Goal: Task Accomplishment & Management: Use online tool/utility

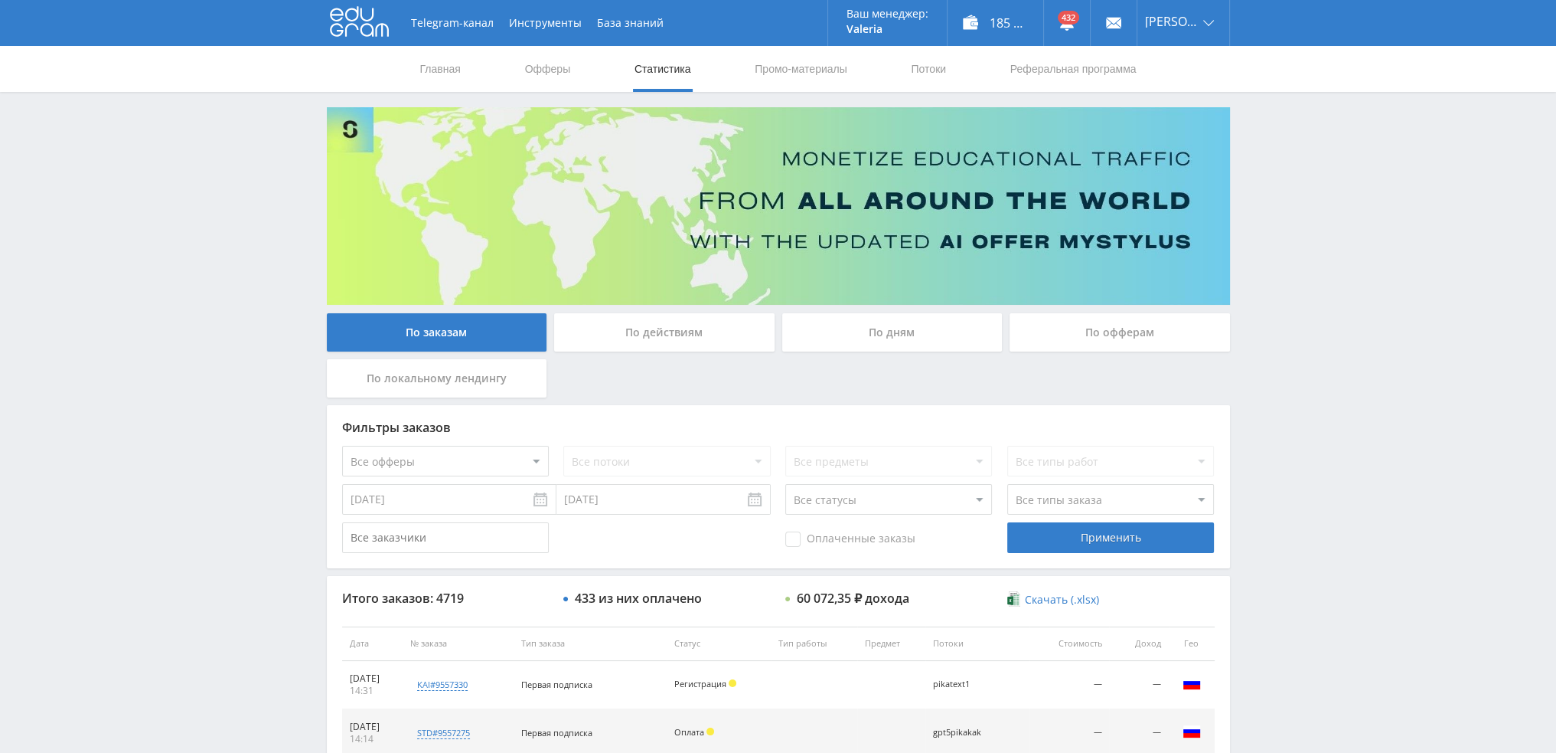
click at [876, 327] on div "По дням" at bounding box center [892, 332] width 220 height 38
click at [0, 0] on input "По дням" at bounding box center [0, 0] width 0 height 0
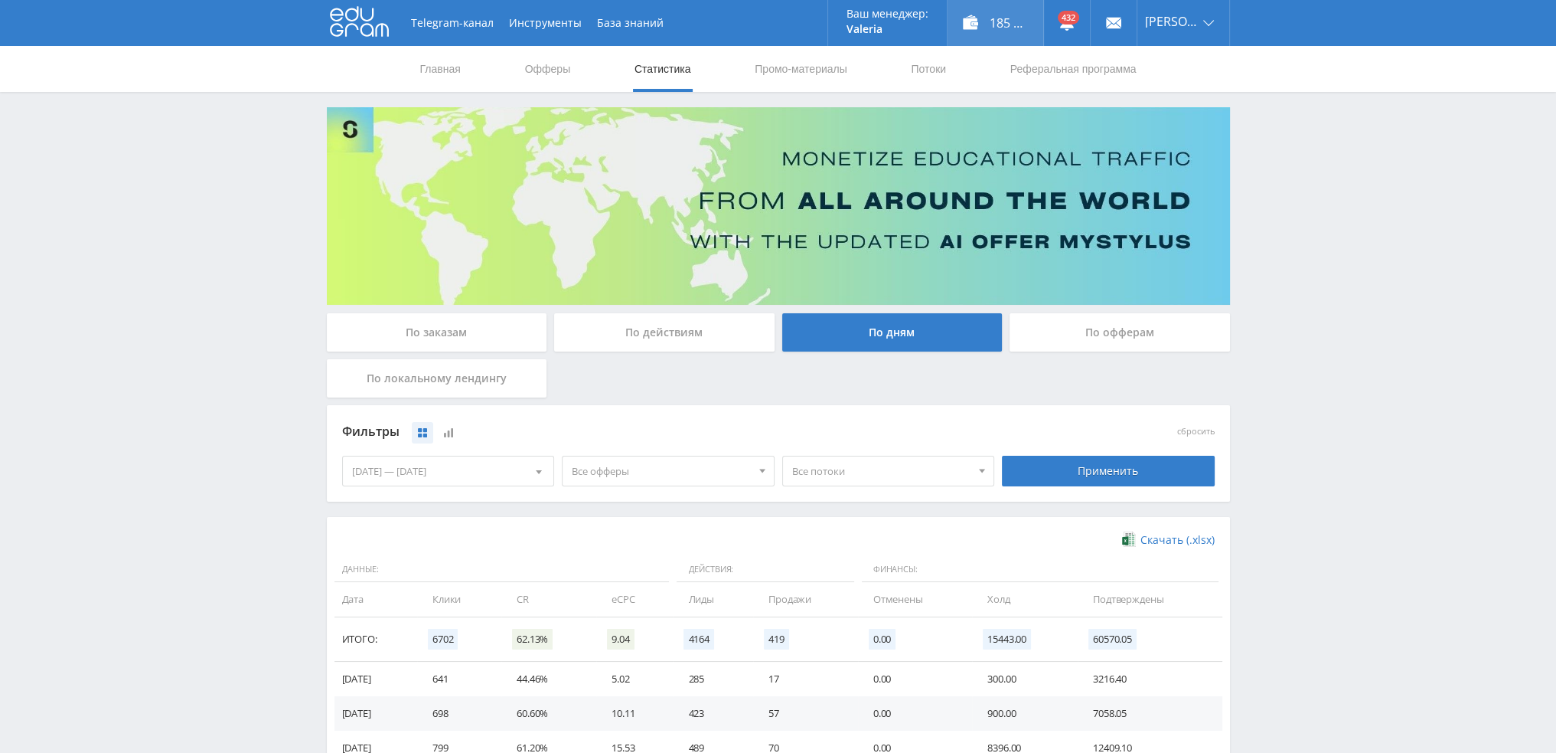
click at [990, 15] on div "185 040,00 ₽" at bounding box center [996, 23] width 96 height 46
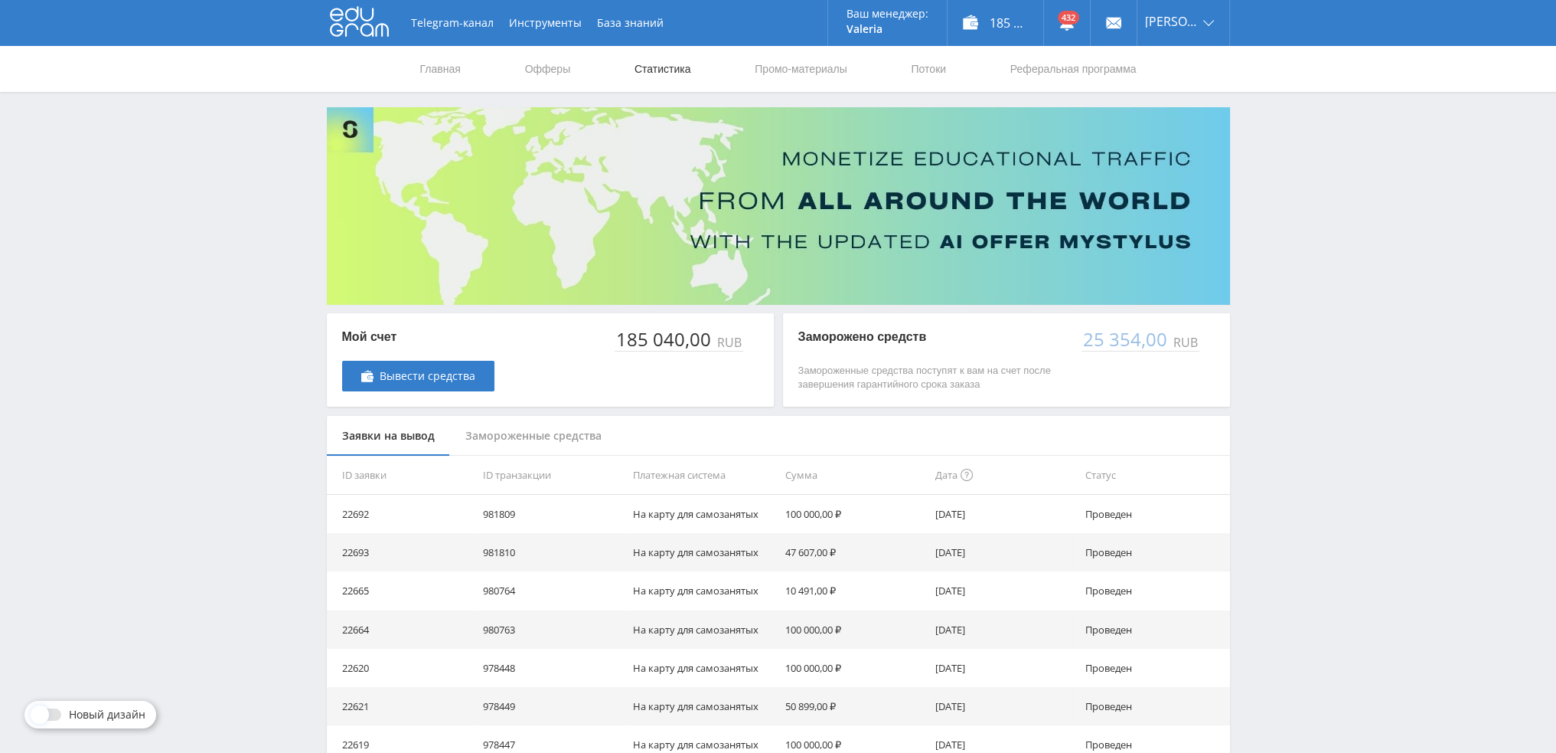
click at [677, 67] on link "Статистика" at bounding box center [663, 69] width 60 height 46
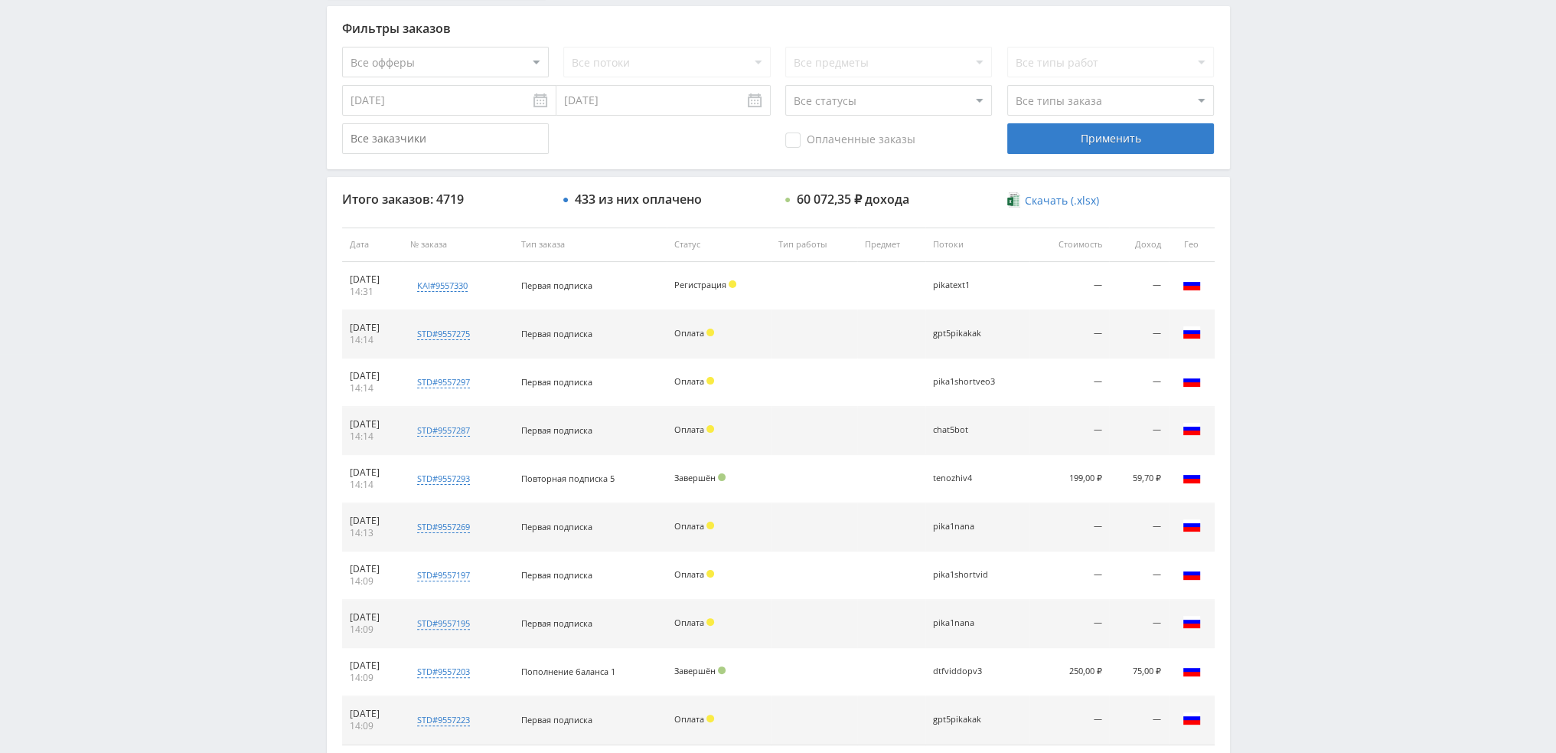
scroll to position [306, 0]
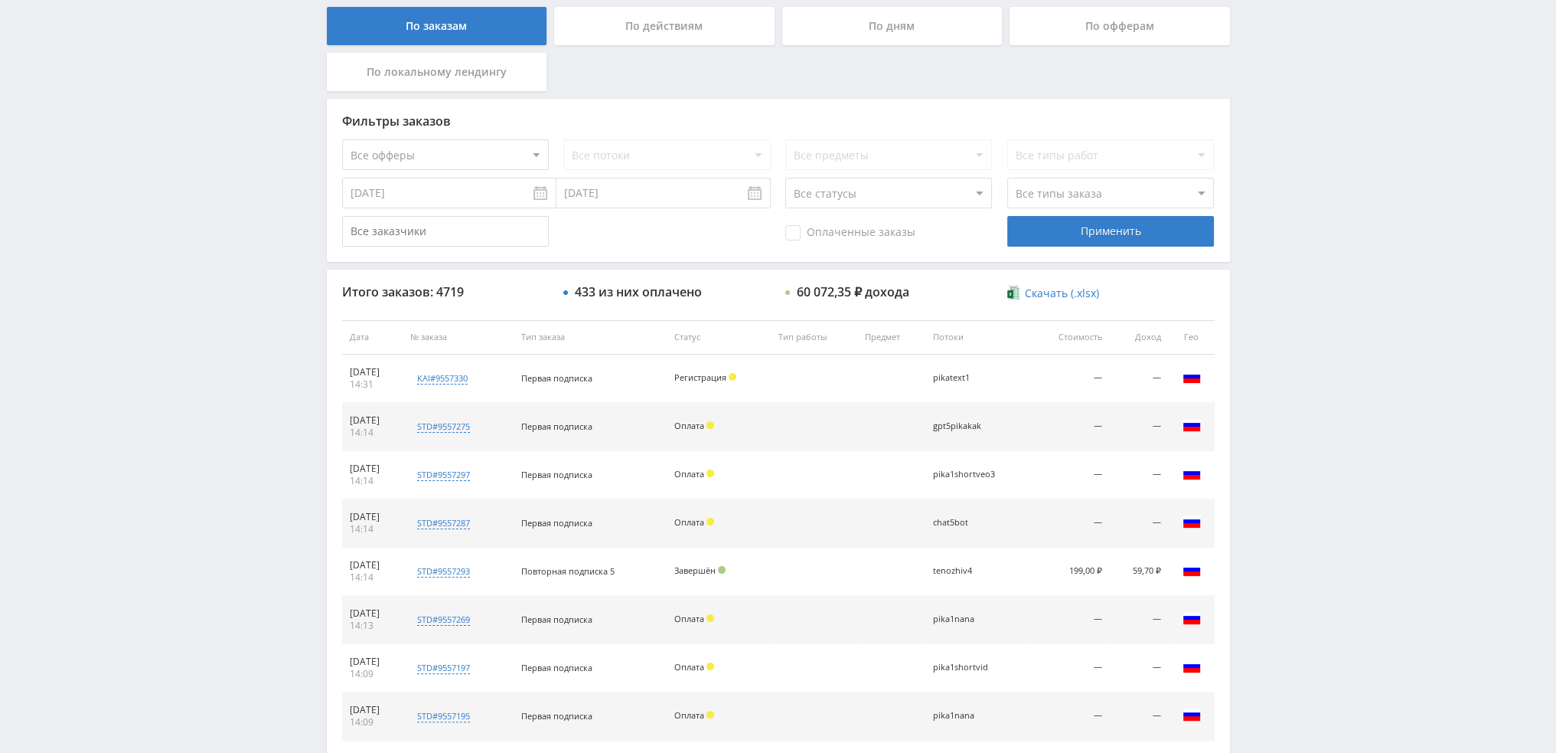
click at [882, 36] on div "По дням" at bounding box center [892, 26] width 220 height 38
click at [0, 0] on input "По дням" at bounding box center [0, 0] width 0 height 0
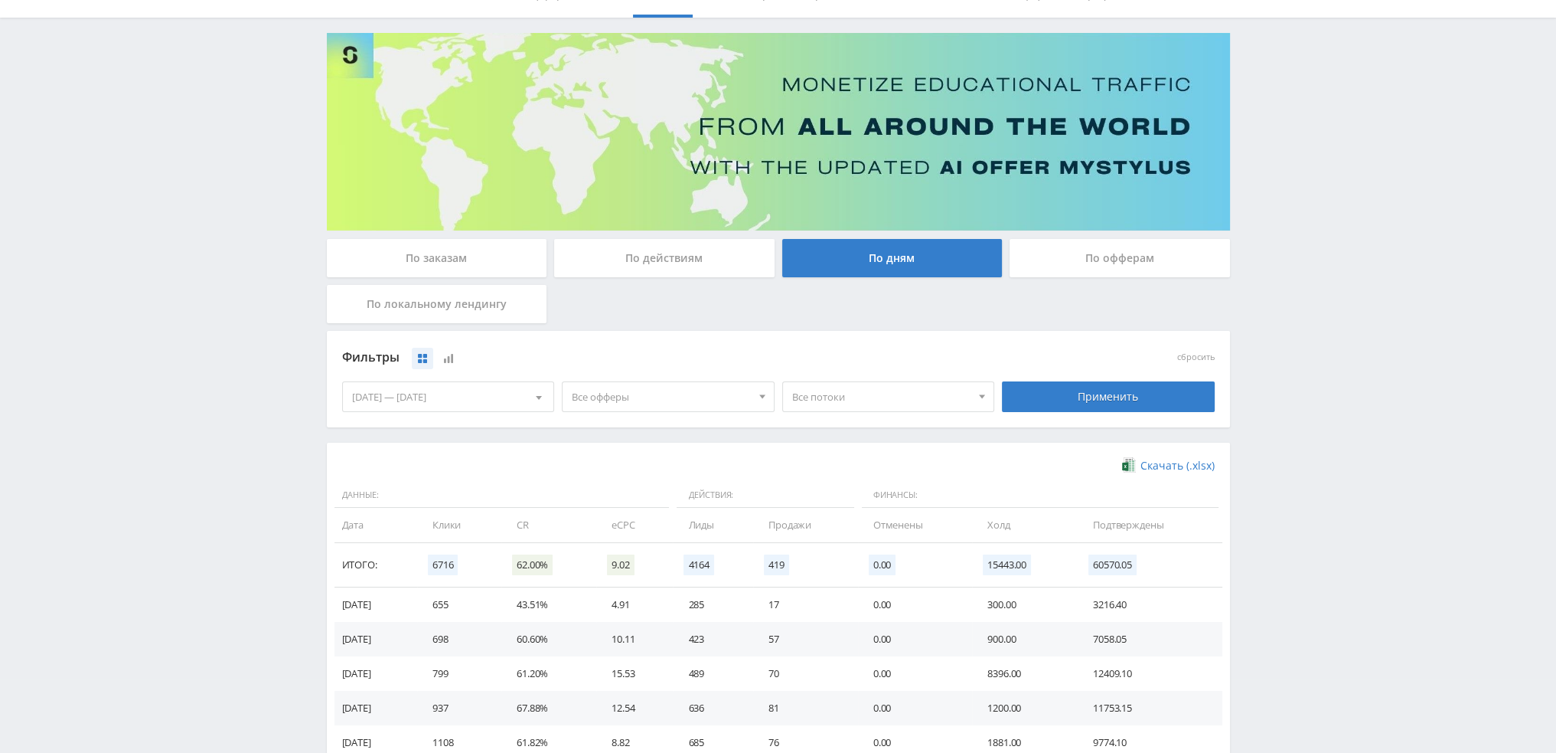
scroll to position [77, 0]
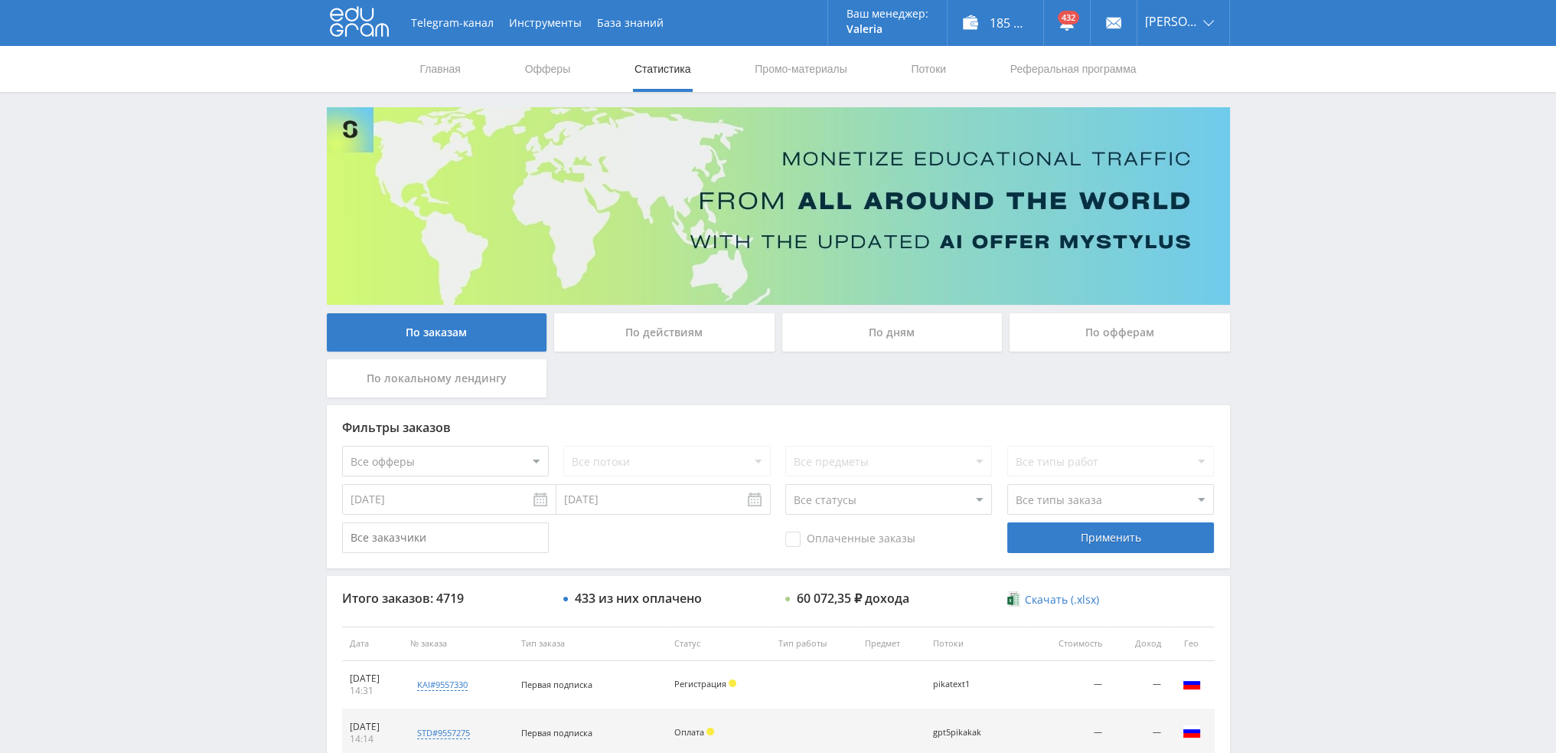
click at [840, 341] on div "По дням" at bounding box center [892, 332] width 220 height 38
click at [0, 0] on input "По дням" at bounding box center [0, 0] width 0 height 0
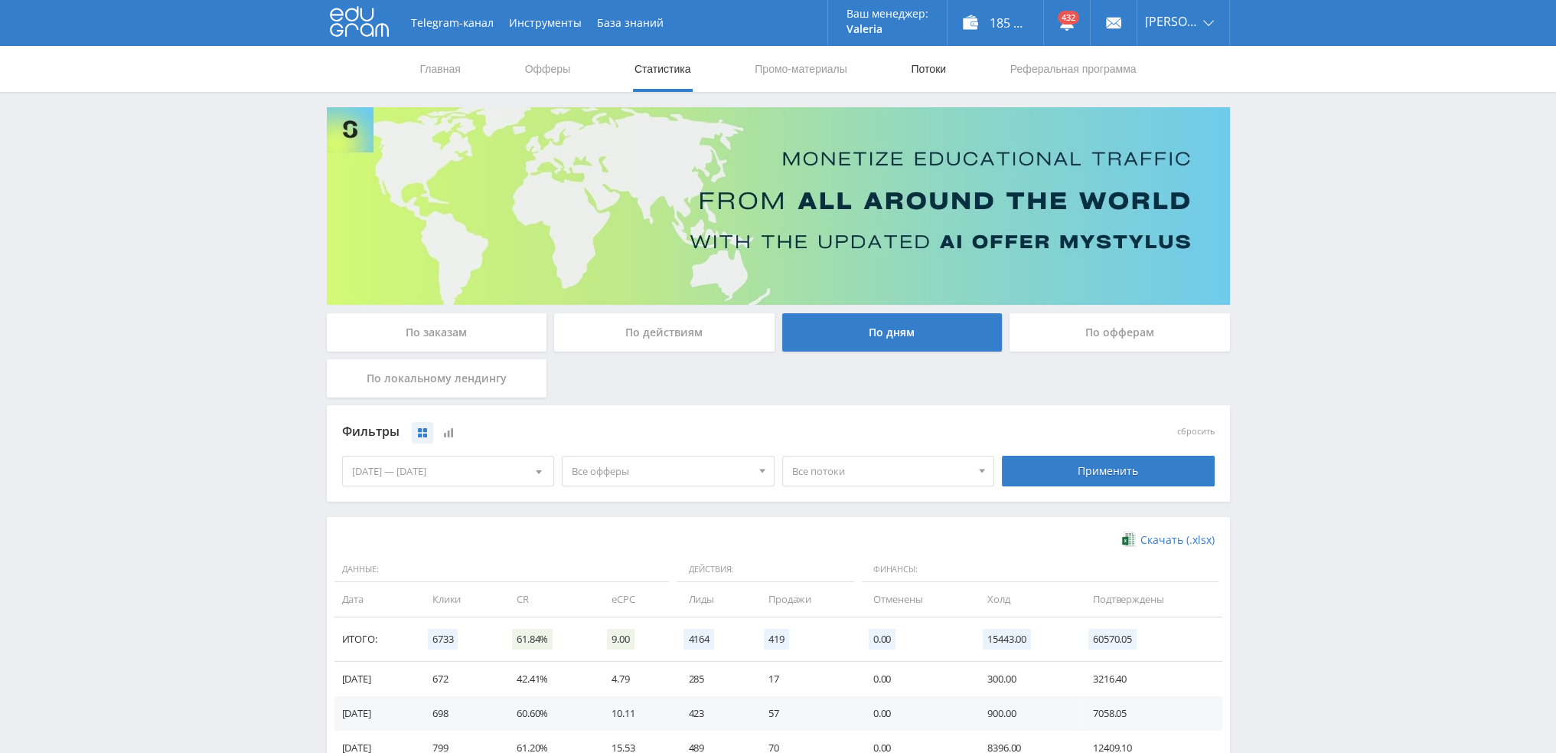
click at [933, 58] on link "Потоки" at bounding box center [928, 69] width 38 height 46
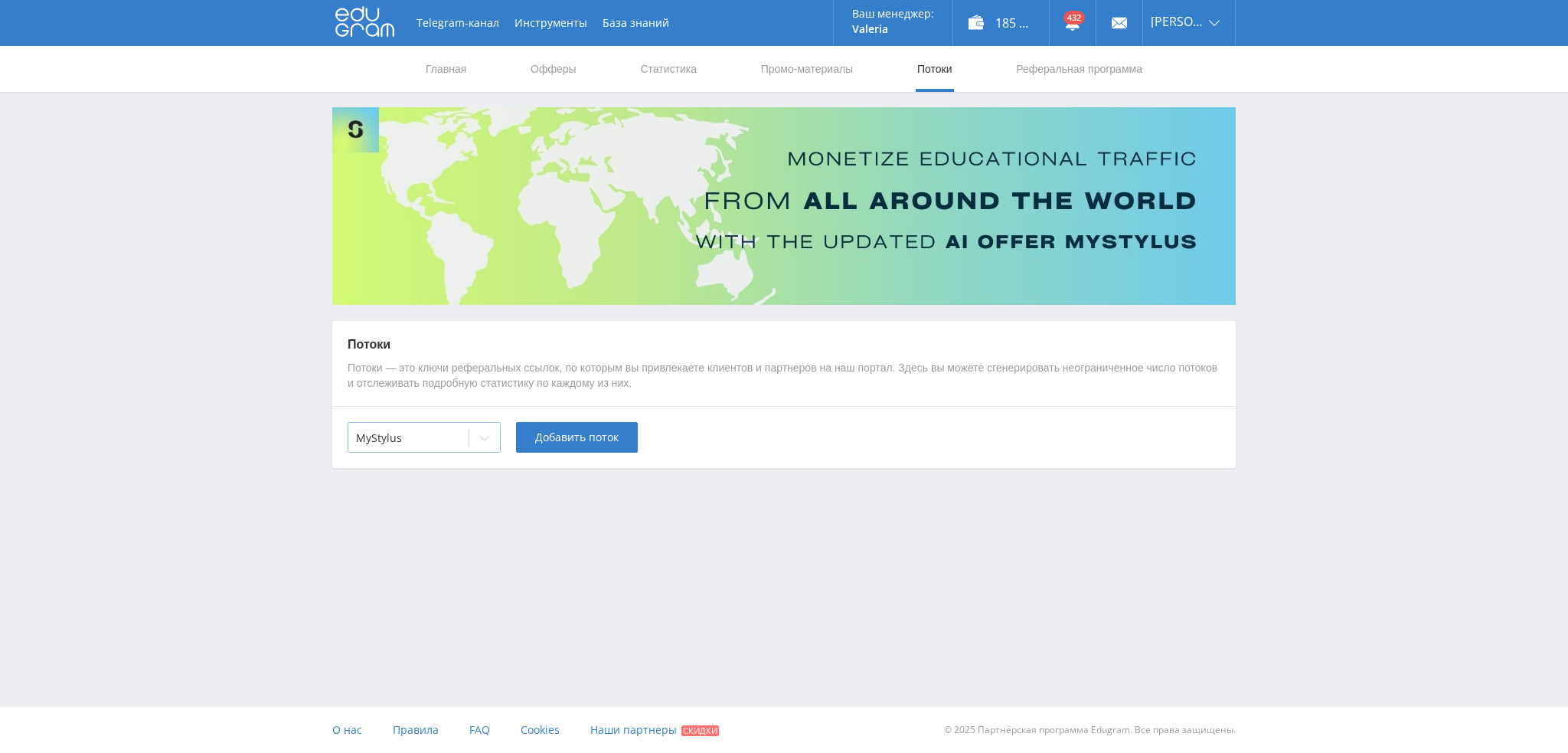
click at [457, 431] on div at bounding box center [408, 437] width 105 height 15
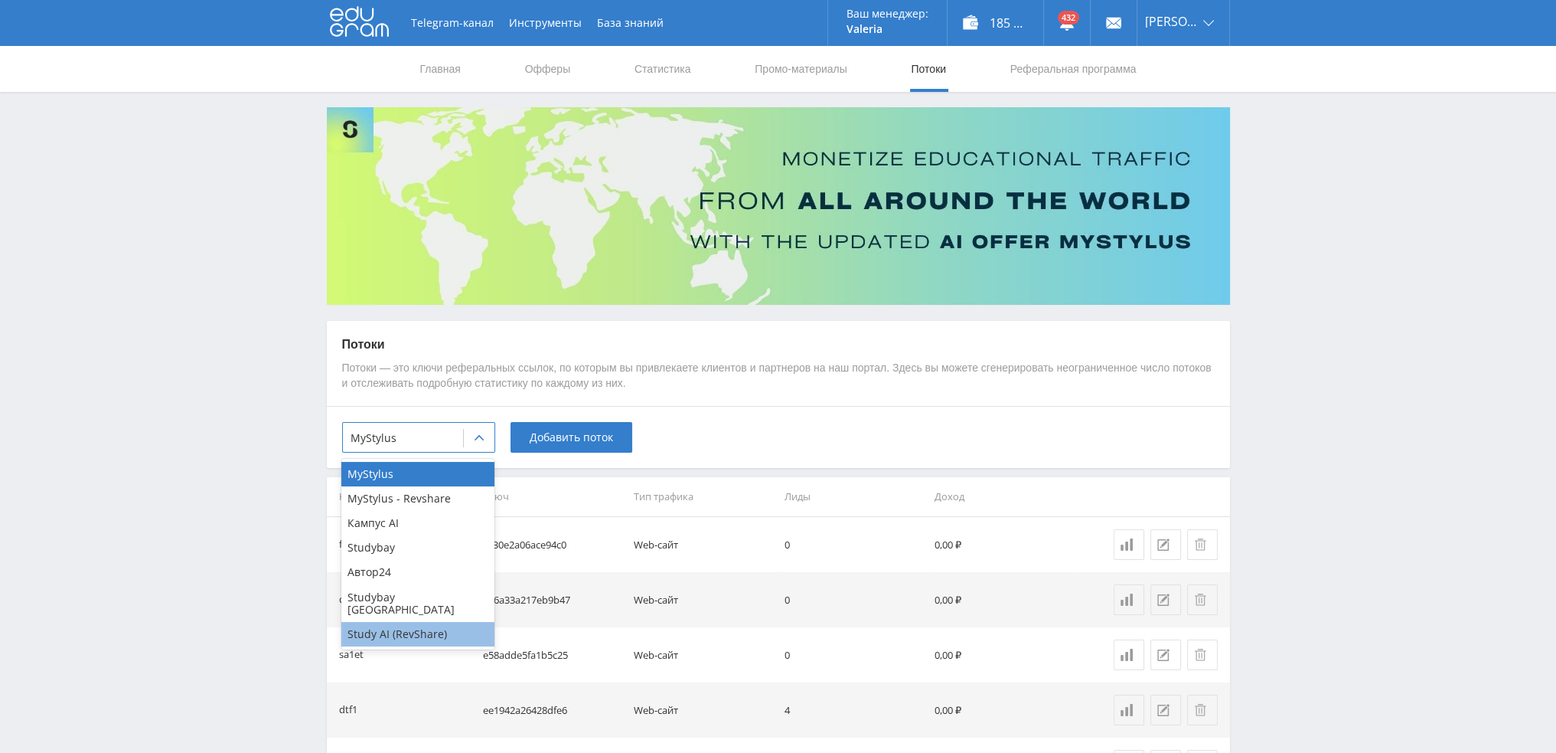
click at [416, 622] on div "Study AI (RevShare)" at bounding box center [417, 634] width 153 height 24
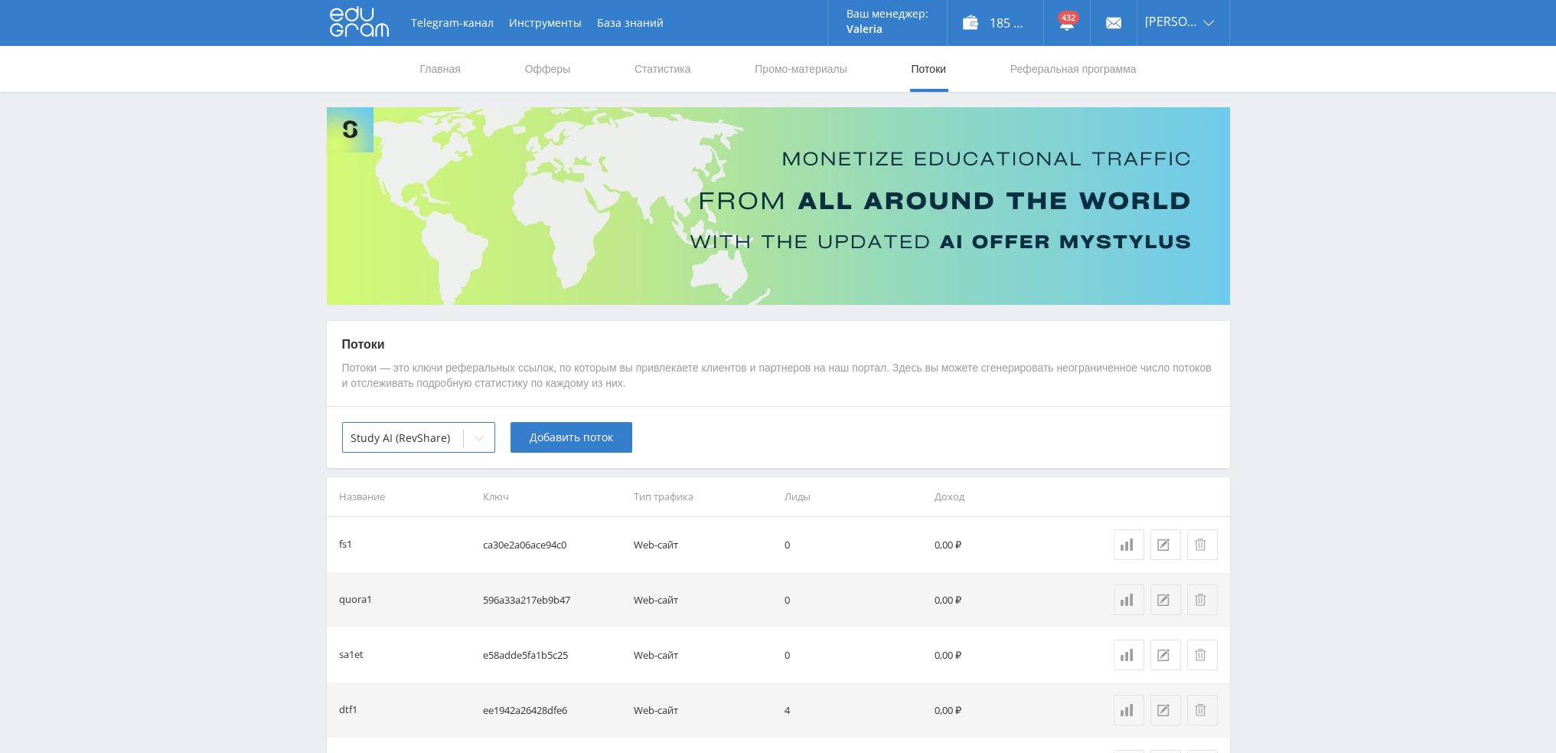
click at [578, 456] on div "option Study AI (RevShare), selected. Study AI (RevShare) Добавить поток" at bounding box center [778, 437] width 903 height 62
click at [582, 440] on span "Добавить поток" at bounding box center [571, 437] width 83 height 12
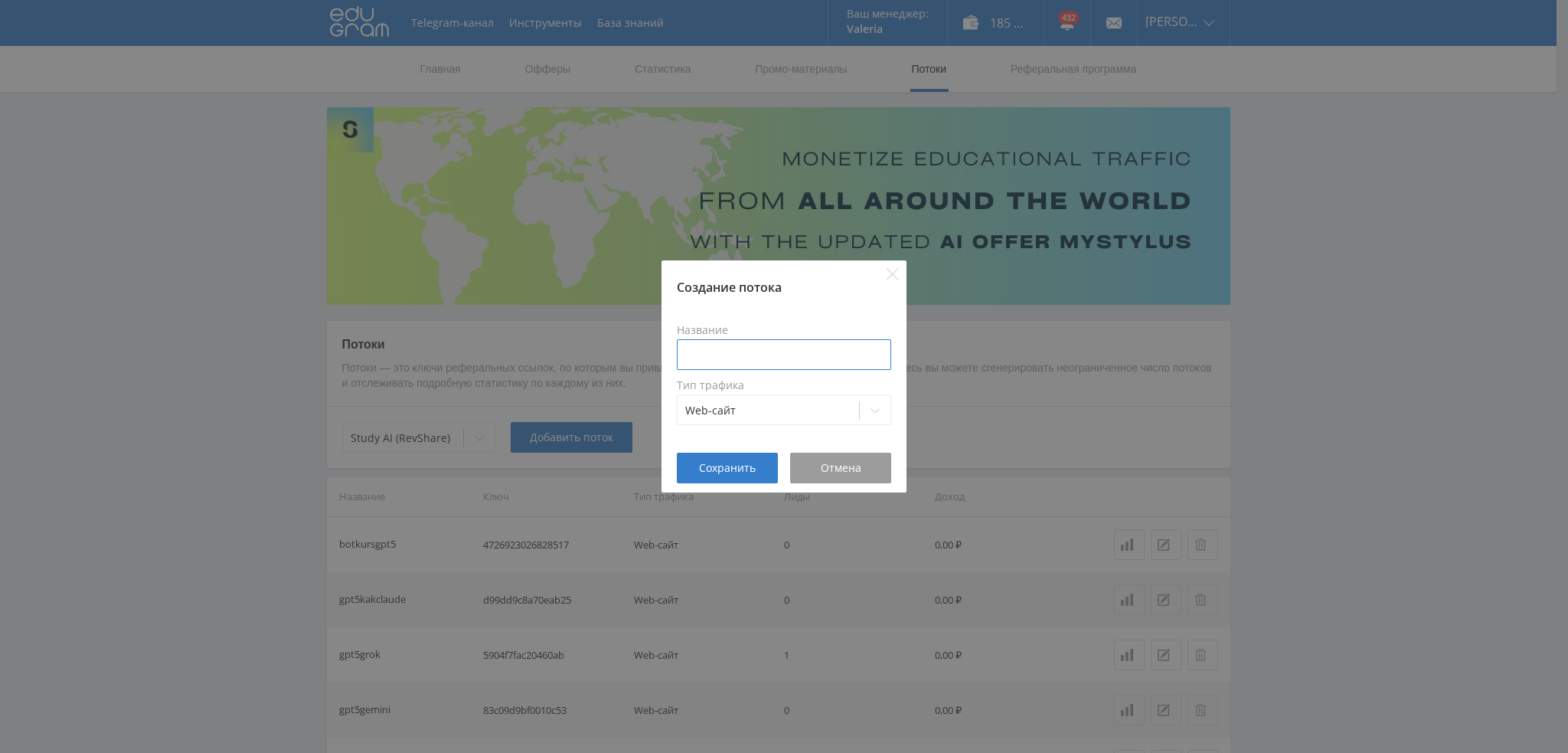
click at [756, 361] on input at bounding box center [784, 354] width 214 height 31
type input "ten5vid"
click at [736, 468] on span "Сохранить" at bounding box center [727, 468] width 57 height 12
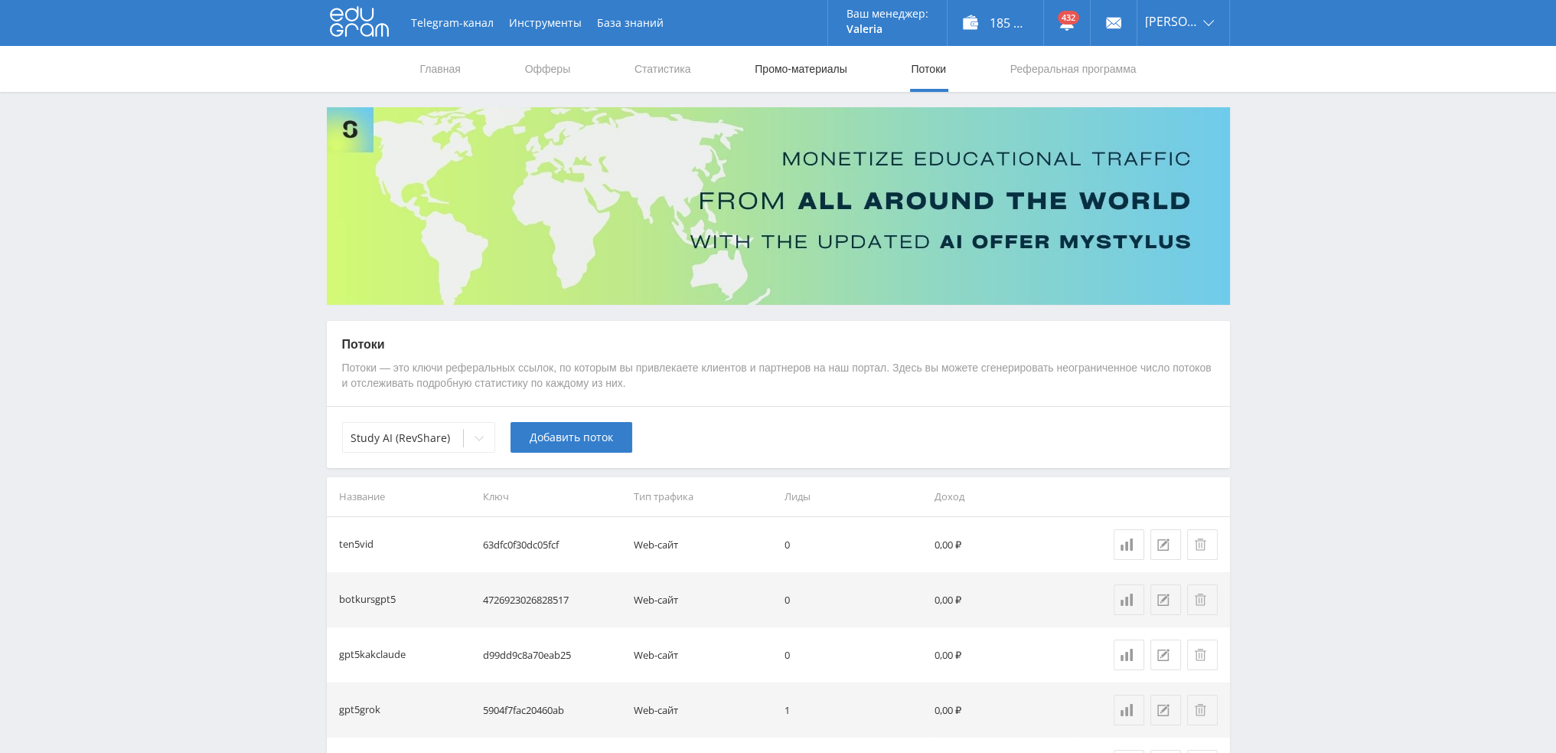
click at [812, 70] on link "Промо-материалы" at bounding box center [800, 69] width 95 height 46
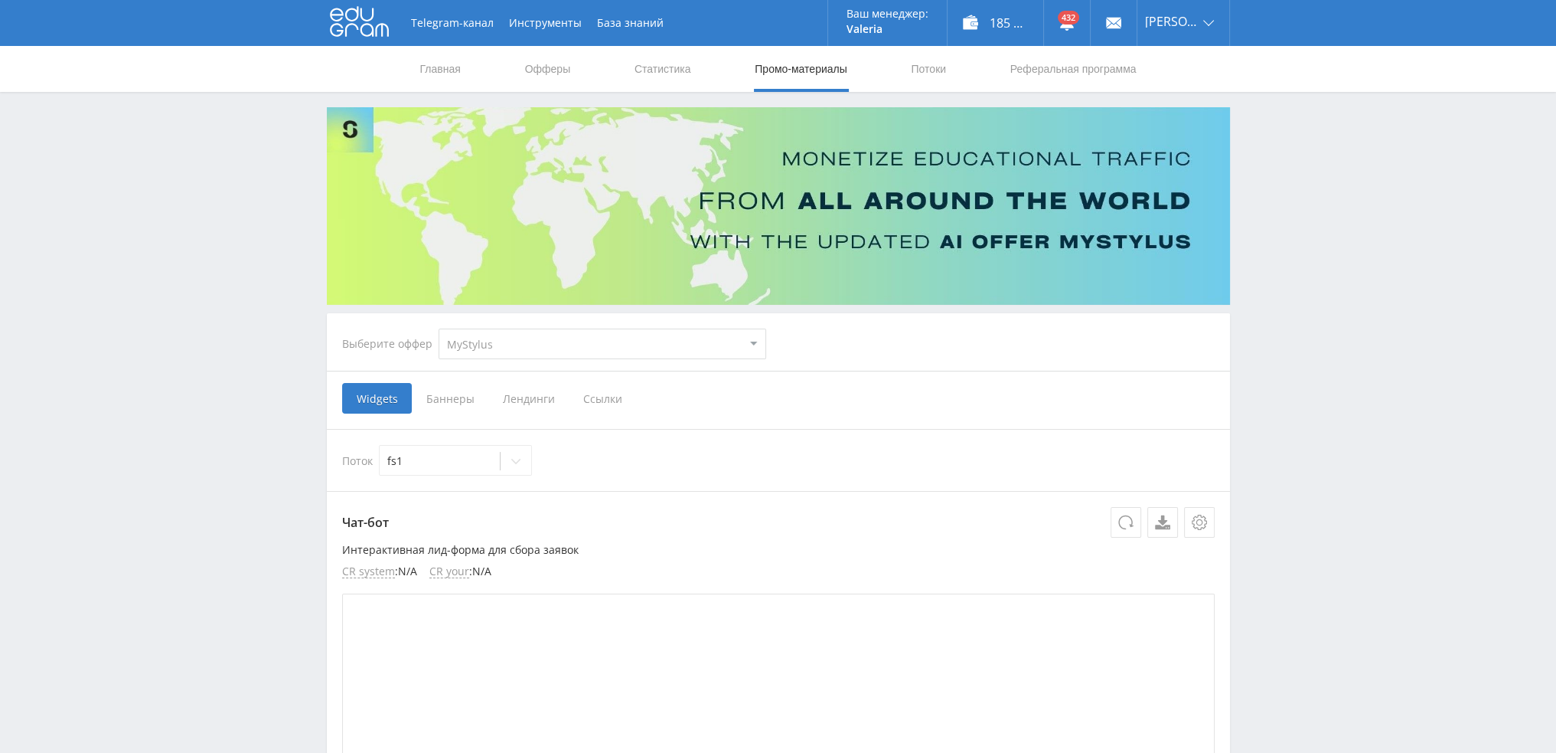
click at [566, 330] on select "MyStylus MyStylus - Revshare Кампус AI Studybay Автор24 Studybay Brazil Study A…" at bounding box center [603, 343] width 328 height 31
select select "376"
click at [439, 328] on select "MyStylus MyStylus - Revshare Кампус AI Studybay Автор24 Studybay Brazil Study A…" at bounding box center [603, 343] width 328 height 31
select select "376"
click at [450, 399] on span "Ссылки" at bounding box center [446, 398] width 68 height 31
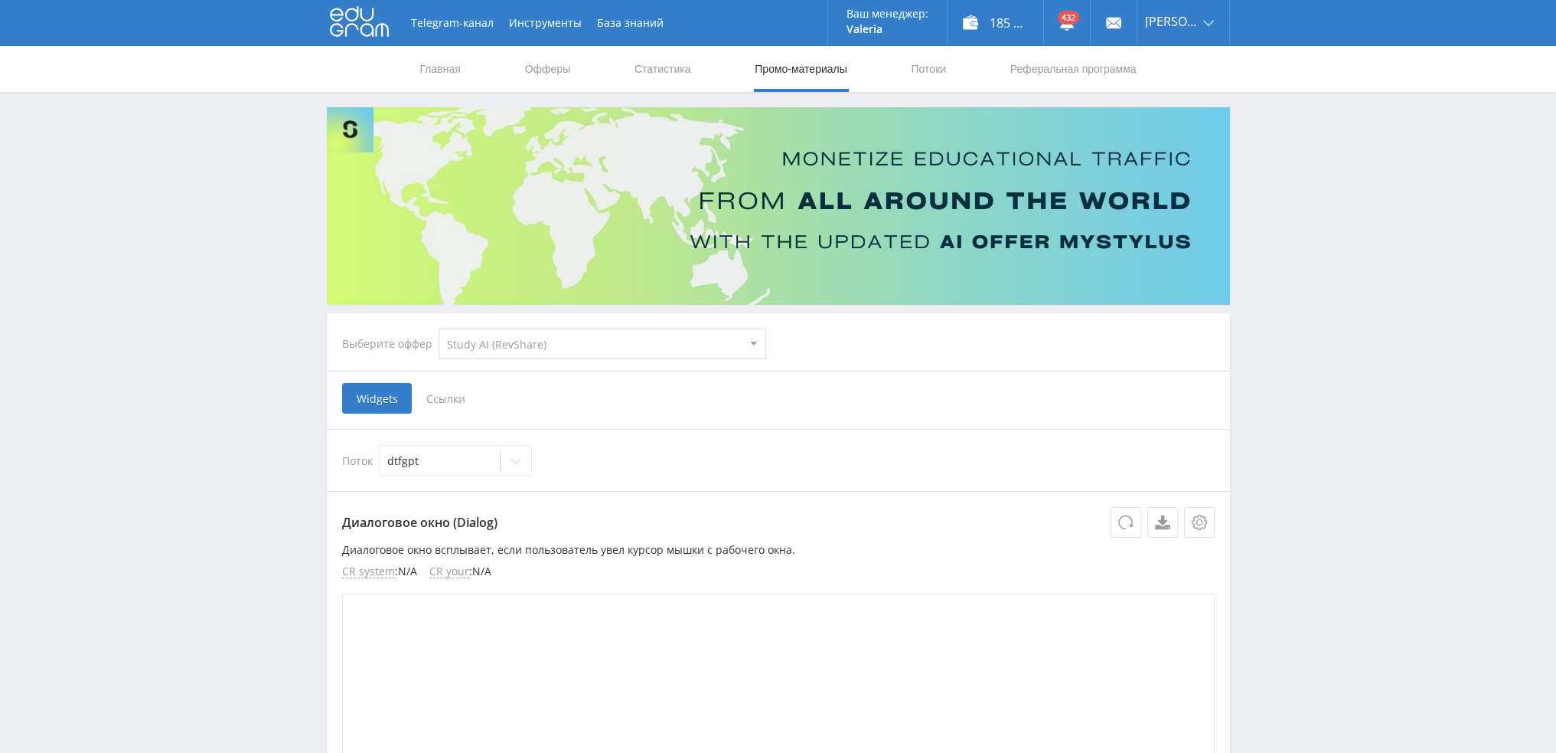
click at [0, 0] on input "Ссылки" at bounding box center [0, 0] width 0 height 0
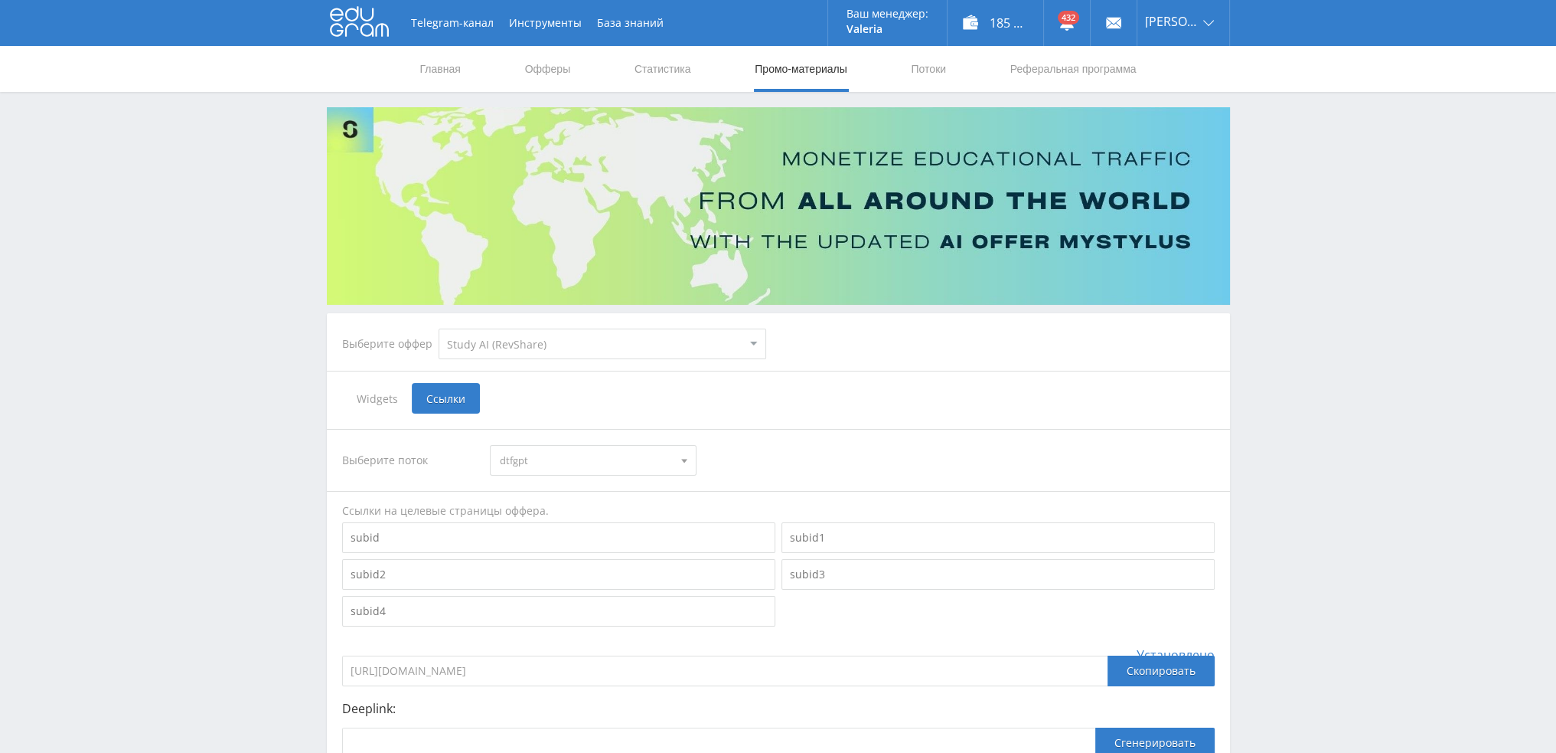
click at [631, 462] on span "dtfgpt" at bounding box center [586, 460] width 173 height 29
click at [616, 591] on button "ten5vid" at bounding box center [593, 595] width 205 height 21
click at [949, 480] on div "Выберите поток ten5vid dtfgpt pika1uchresh pika1uchai pika1uchprez pika1uchgpt …" at bounding box center [778, 613] width 873 height 369
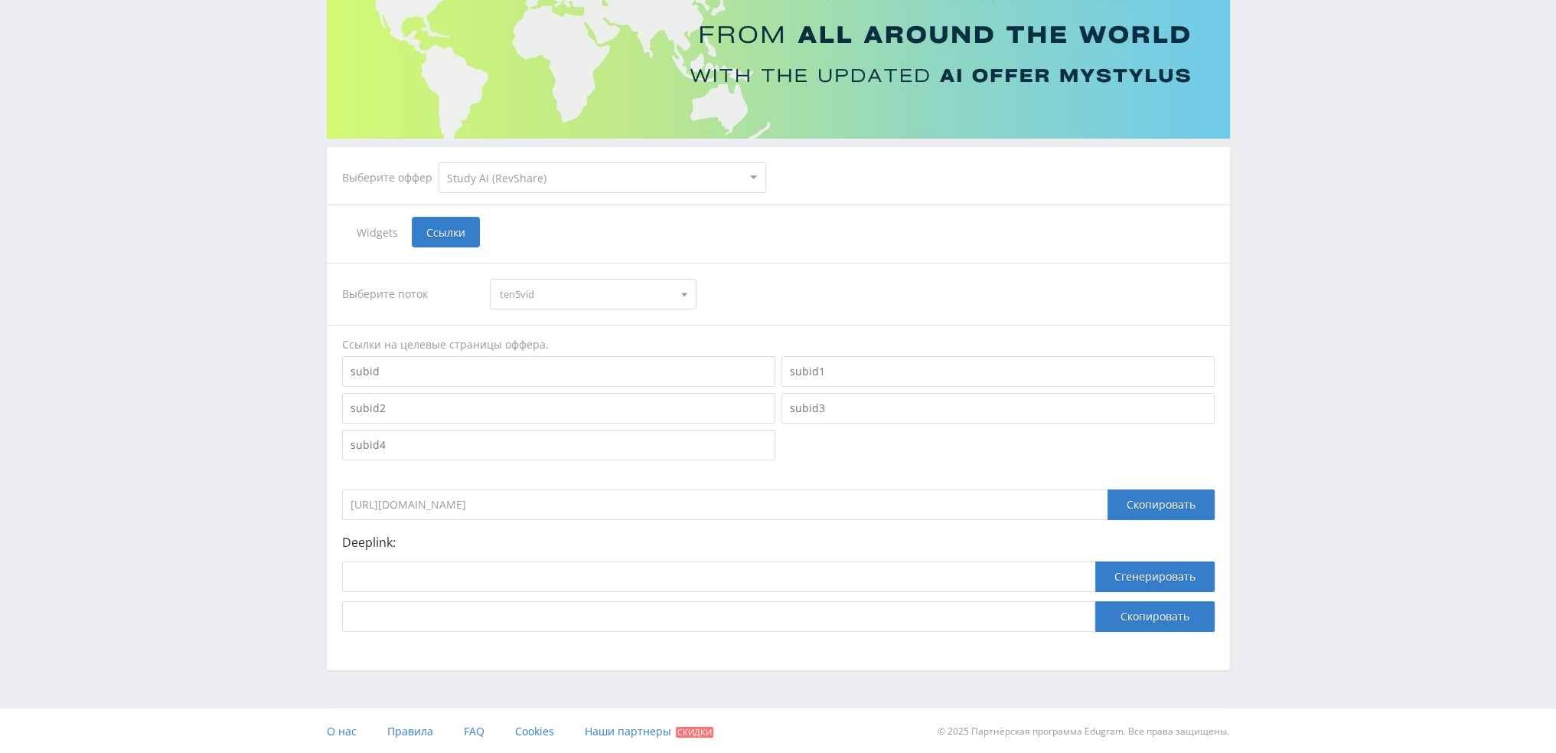
scroll to position [167, 0]
click at [550, 577] on input at bounding box center [718, 575] width 753 height 31
paste input "https://study24.ai/chat/google_veo3"
type input "https://study24.ai/chat/google_veo3"
click at [1118, 565] on button "Сгенерировать" at bounding box center [1154, 575] width 119 height 31
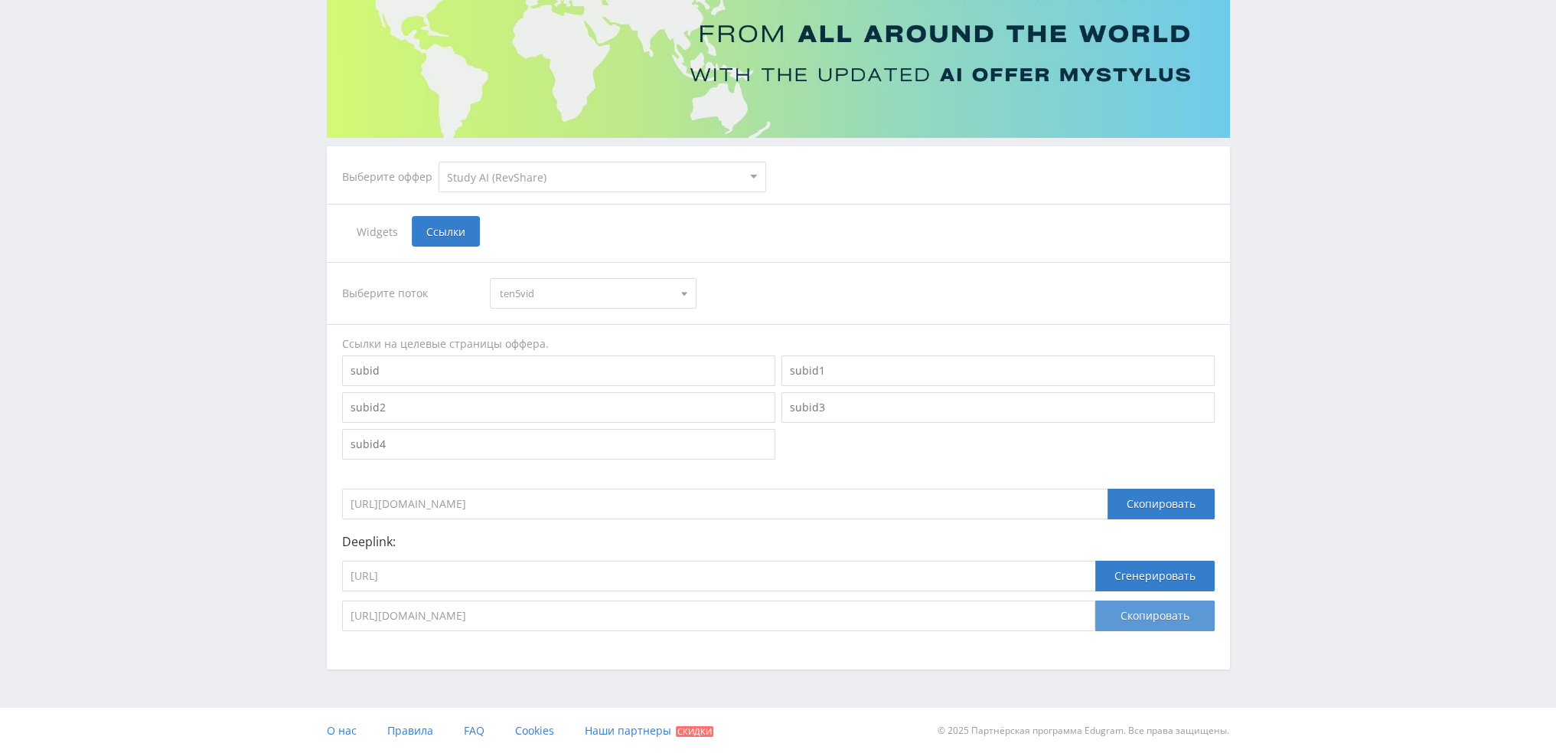
click at [1134, 611] on button "Скопировать" at bounding box center [1154, 615] width 119 height 31
click at [526, 571] on input "https://study24.ai/chat/google_veo3" at bounding box center [718, 575] width 753 height 31
paste input "kling_2_1_master"
type input "https://study24.ai/chat/kling_2_1_master"
click at [1145, 577] on button "Сгенерировать" at bounding box center [1154, 575] width 119 height 31
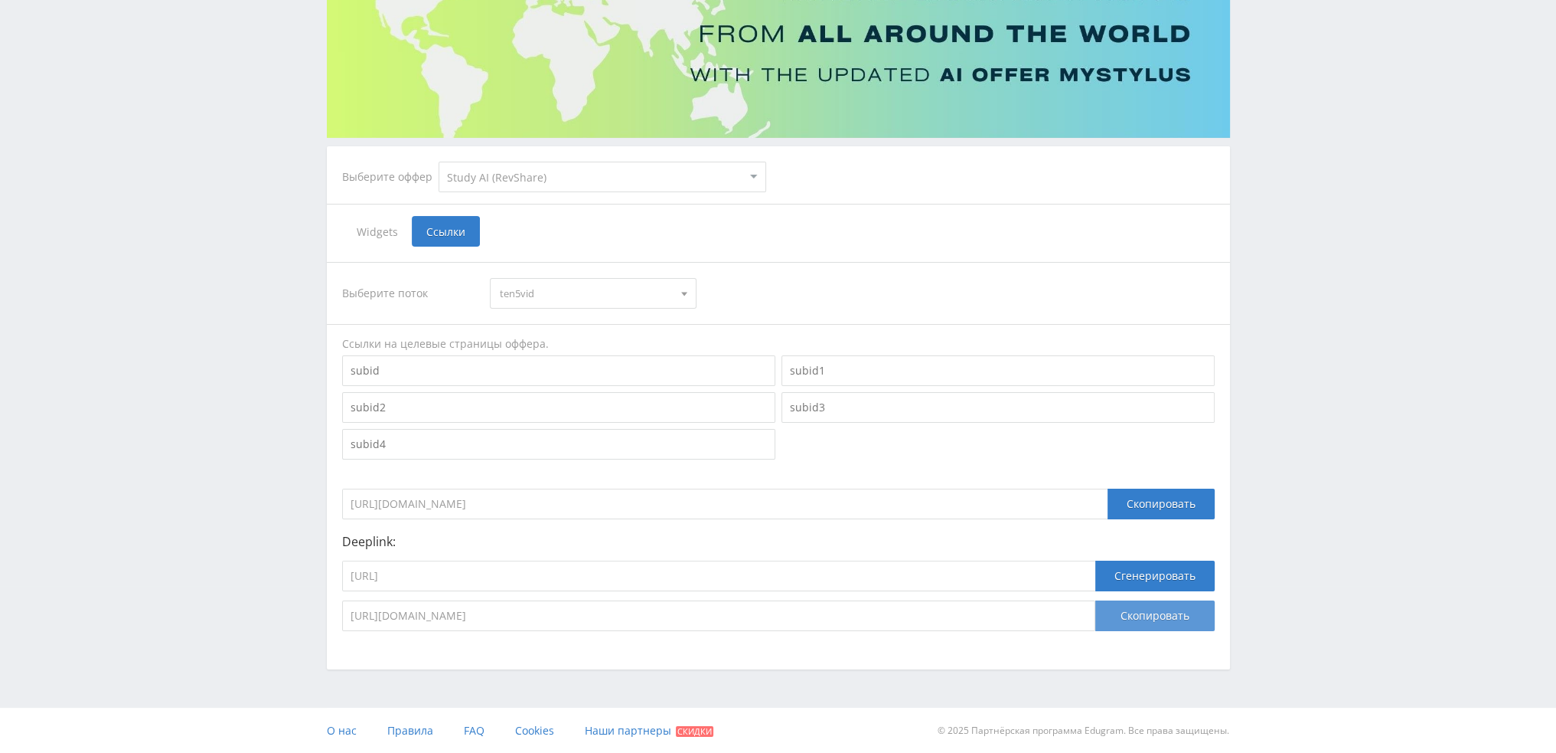
click at [1150, 605] on button "Скопировать" at bounding box center [1154, 615] width 119 height 31
click at [596, 578] on input "https://study24.ai/chat/kling_2_1_master" at bounding box center [718, 575] width 753 height 31
paste input "videogen"
type input "https://study24.ai/chat/videogen"
click at [1124, 560] on div "Сгенерировать" at bounding box center [1154, 580] width 119 height 40
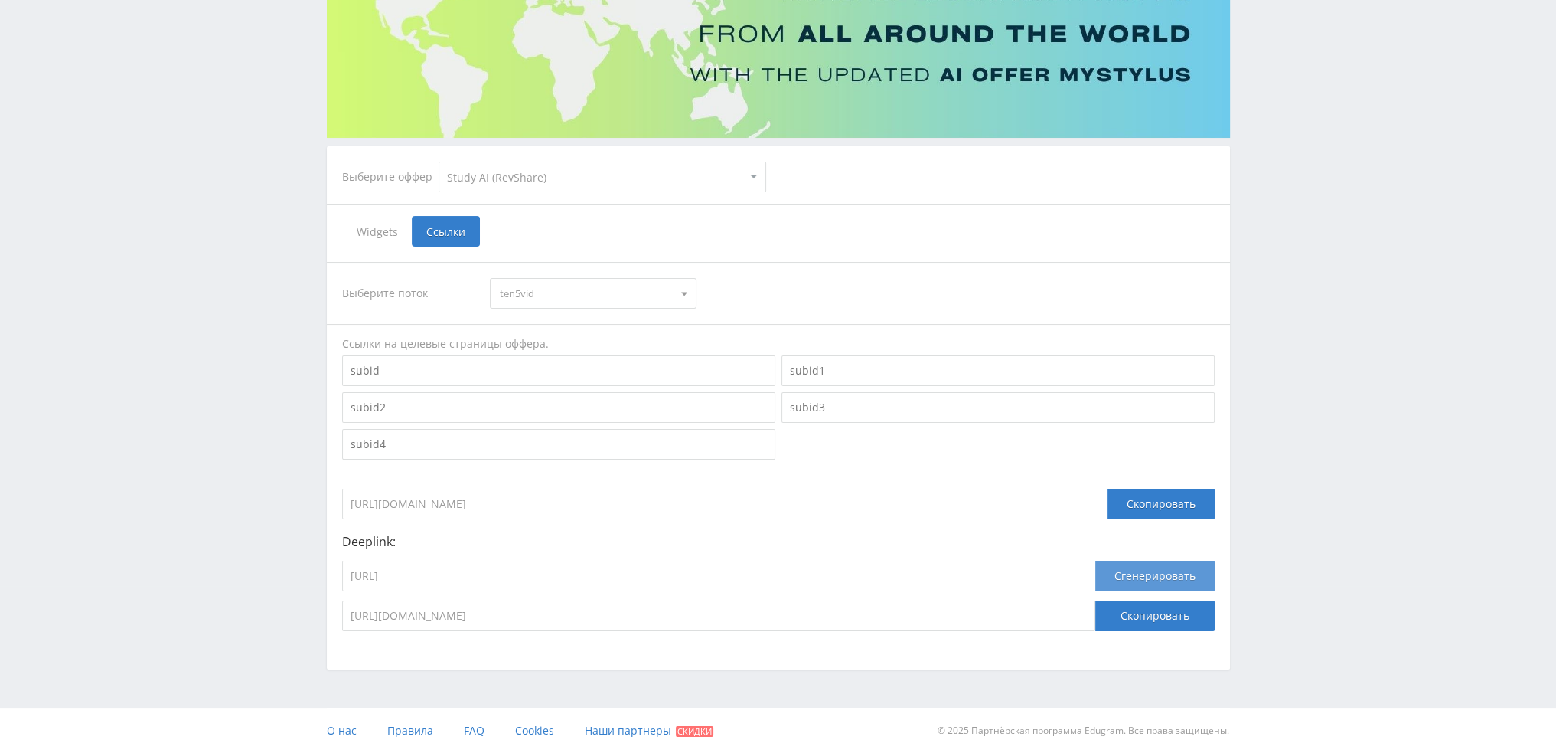
click at [1133, 572] on button "Сгенерировать" at bounding box center [1154, 575] width 119 height 31
click at [1139, 604] on button "Скопировать" at bounding box center [1154, 615] width 119 height 31
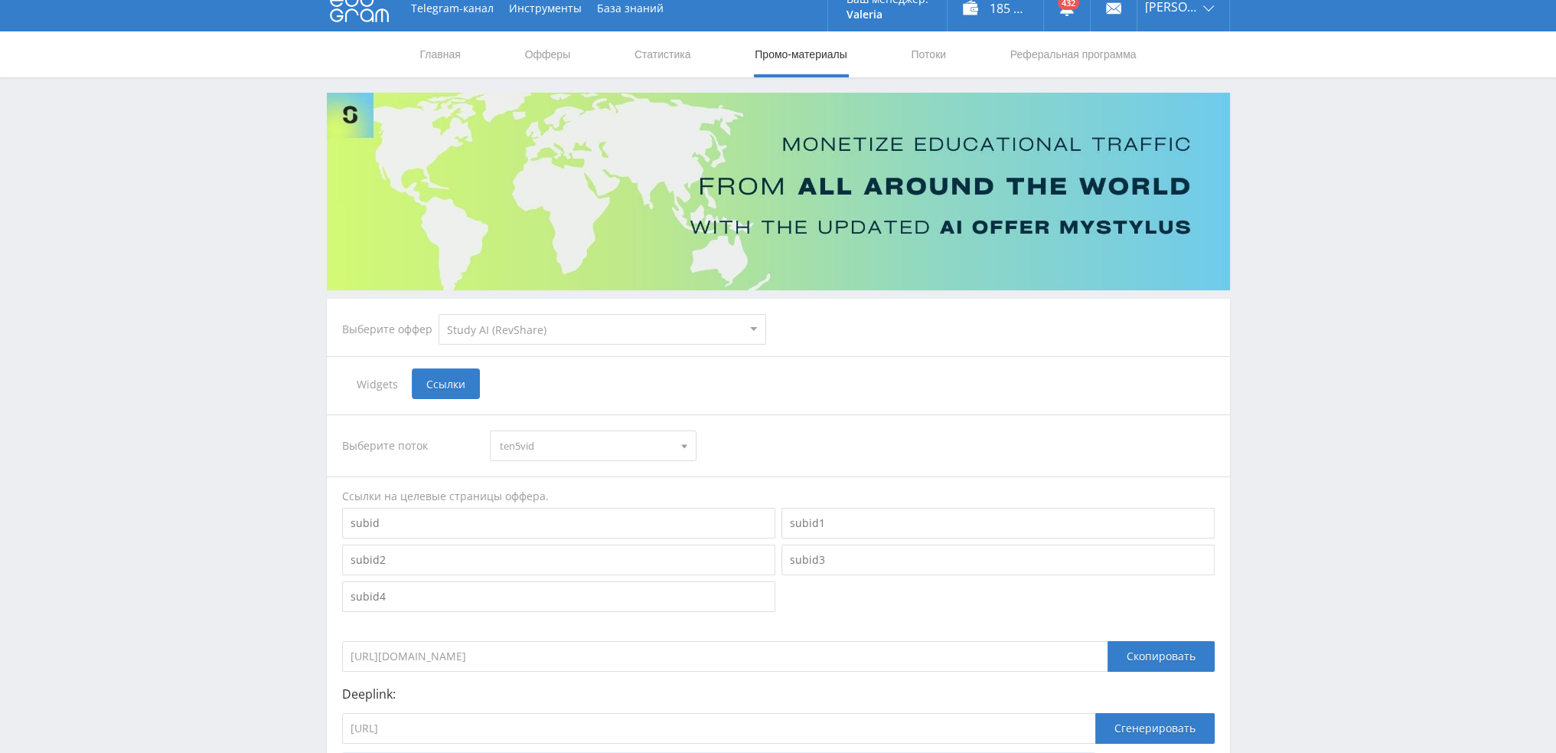
scroll to position [0, 0]
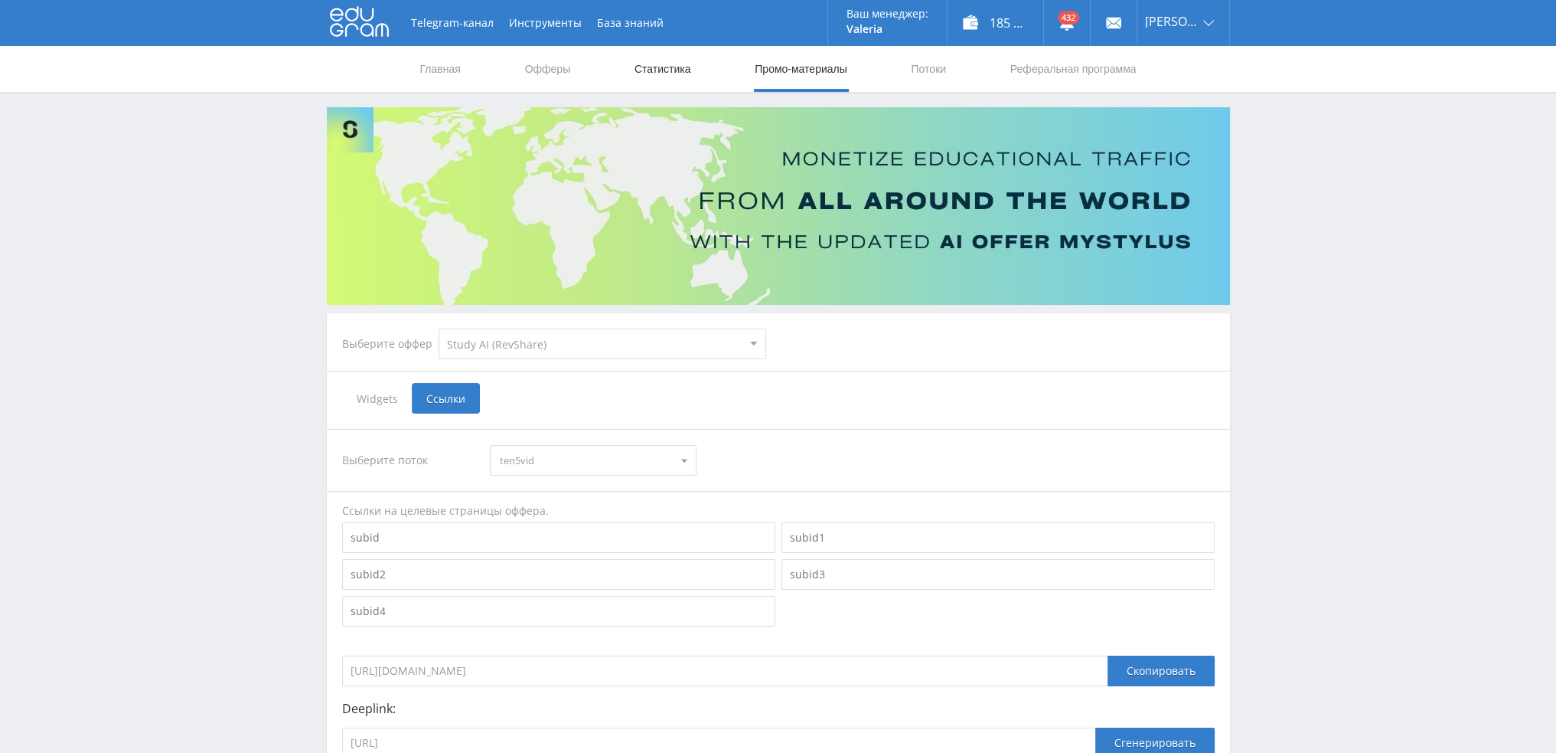
click at [672, 70] on link "Статистика" at bounding box center [663, 69] width 60 height 46
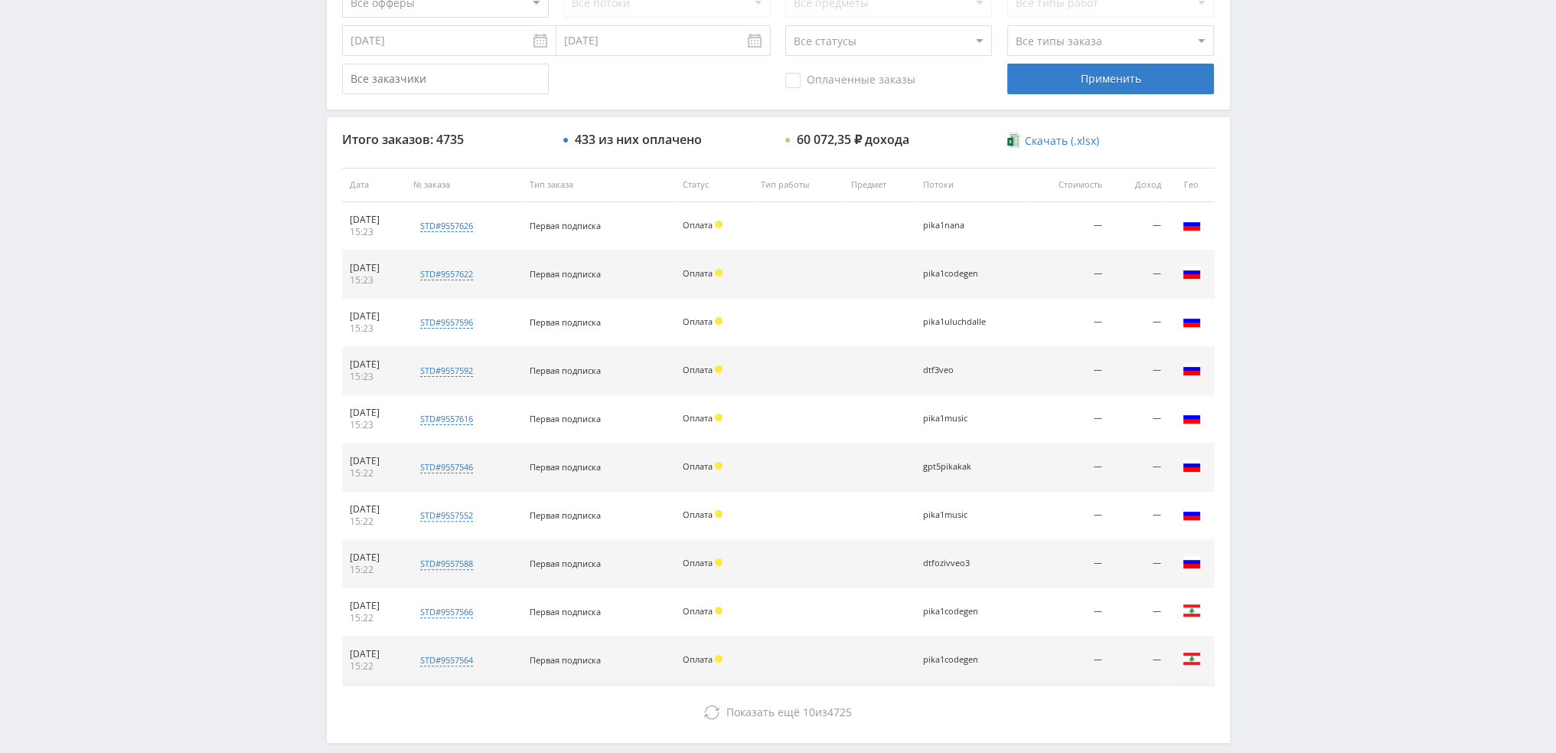
scroll to position [459, 0]
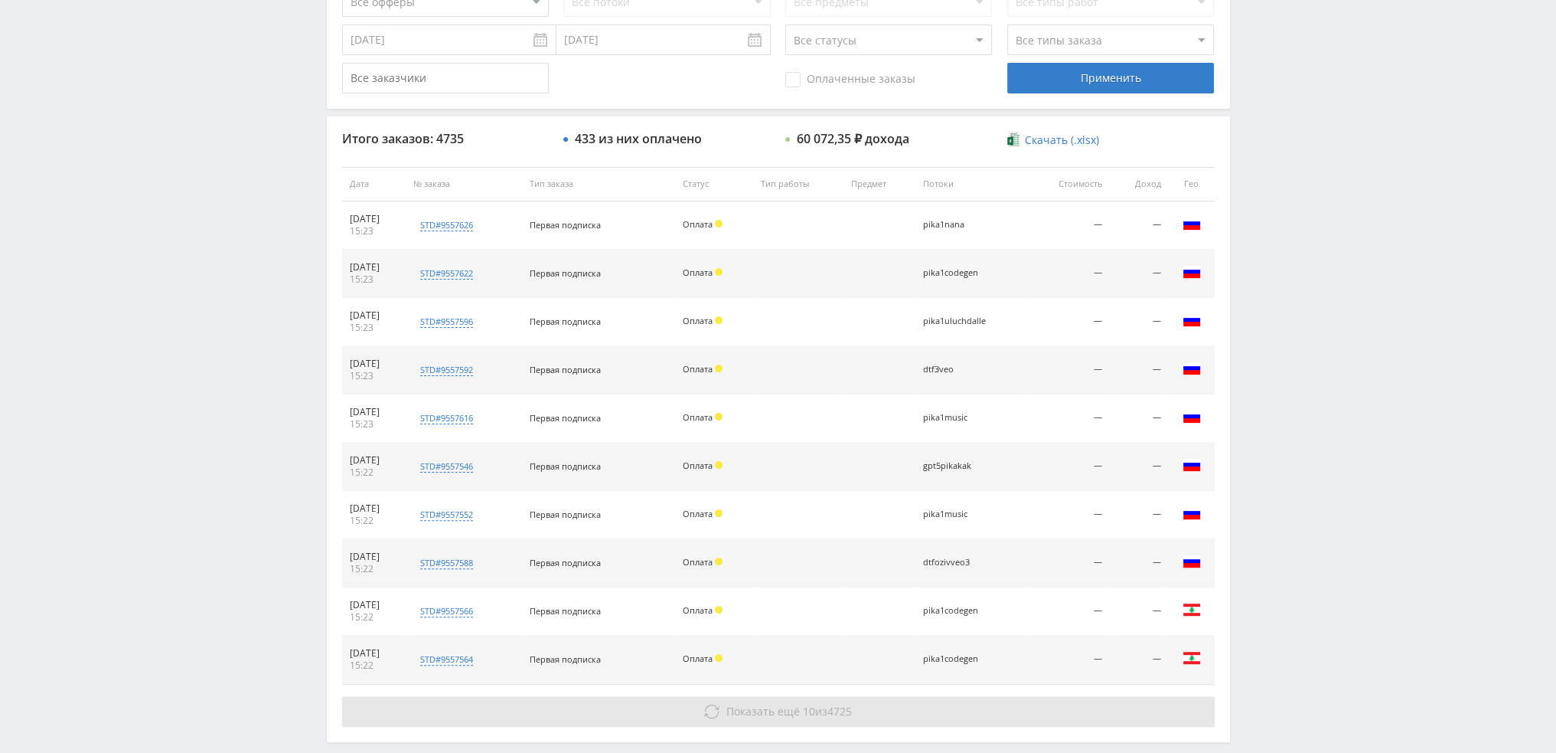
click at [817, 713] on span "Показать ещё 10 из 4725" at bounding box center [789, 711] width 126 height 15
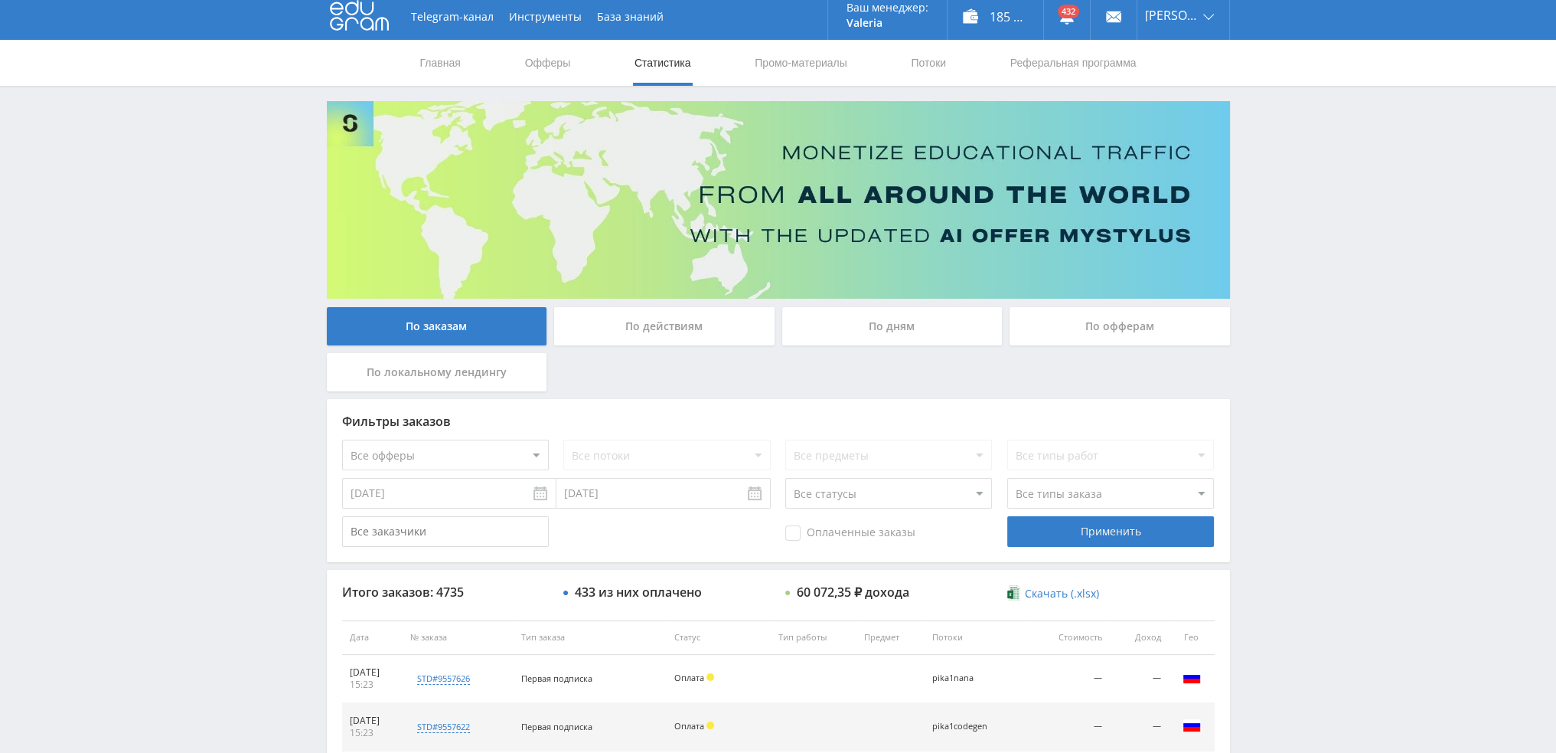
scroll to position [0, 0]
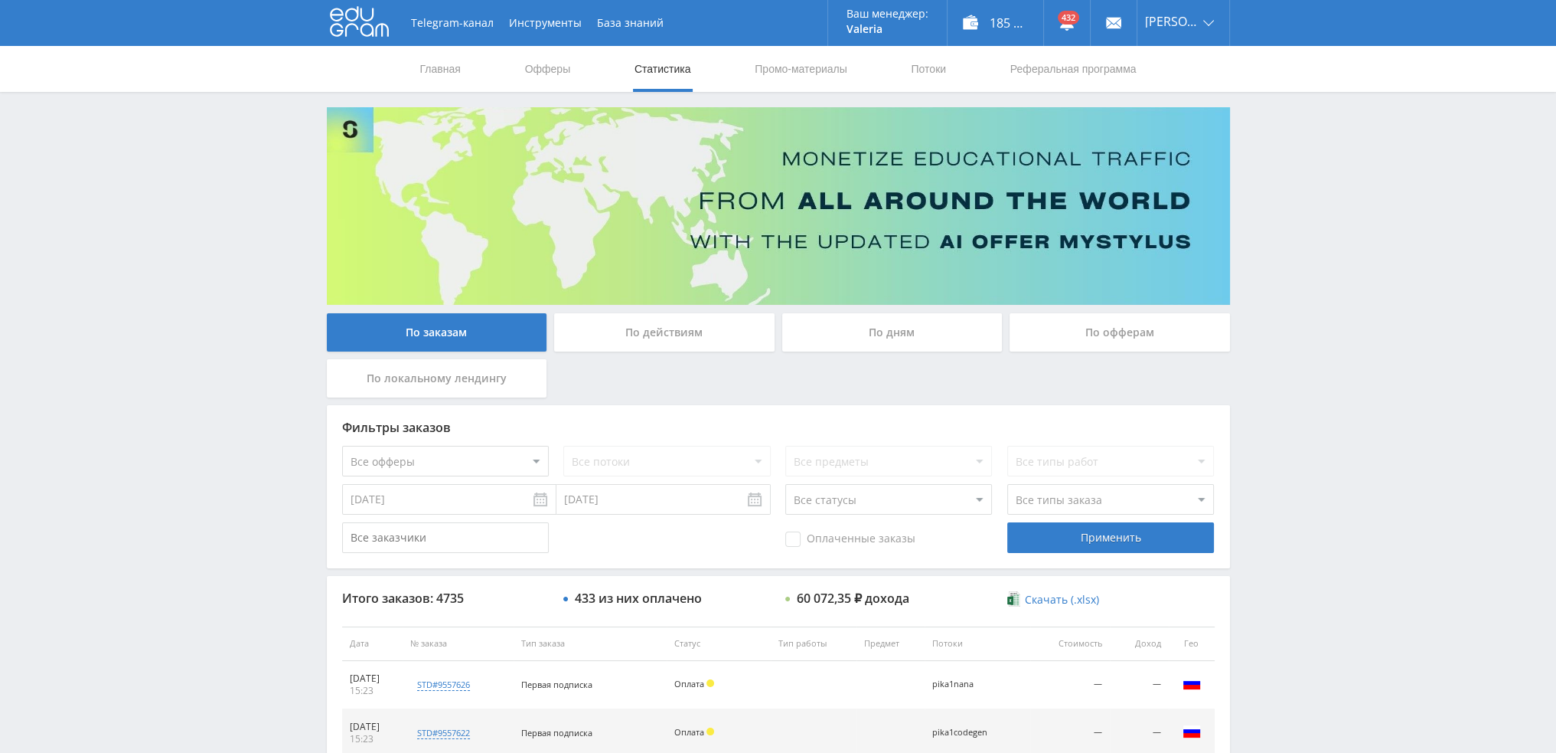
click at [900, 352] on div "По дням" at bounding box center [893, 336] width 228 height 46
click at [894, 333] on div "По дням" at bounding box center [892, 332] width 220 height 38
click at [0, 0] on input "По дням" at bounding box center [0, 0] width 0 height 0
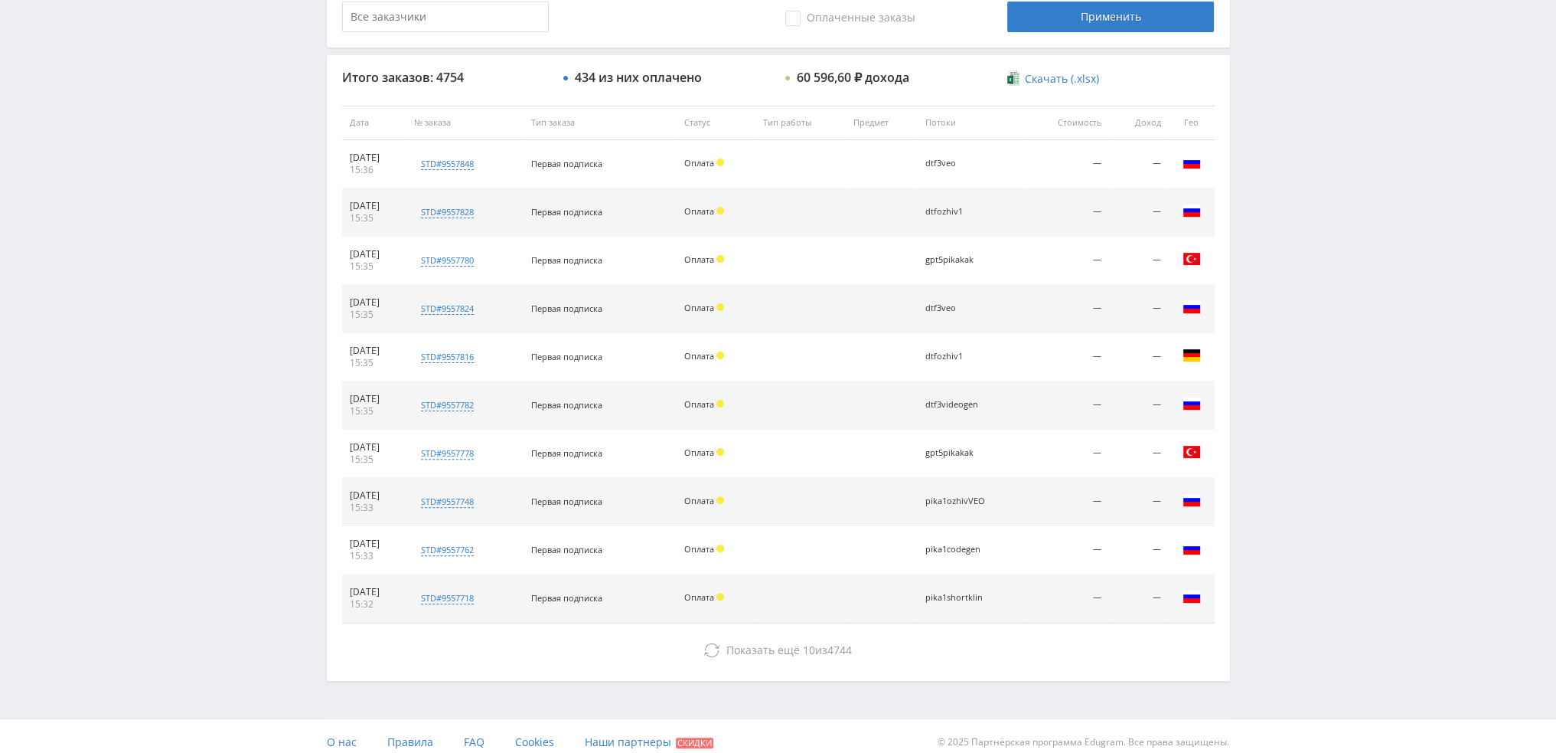
scroll to position [530, 0]
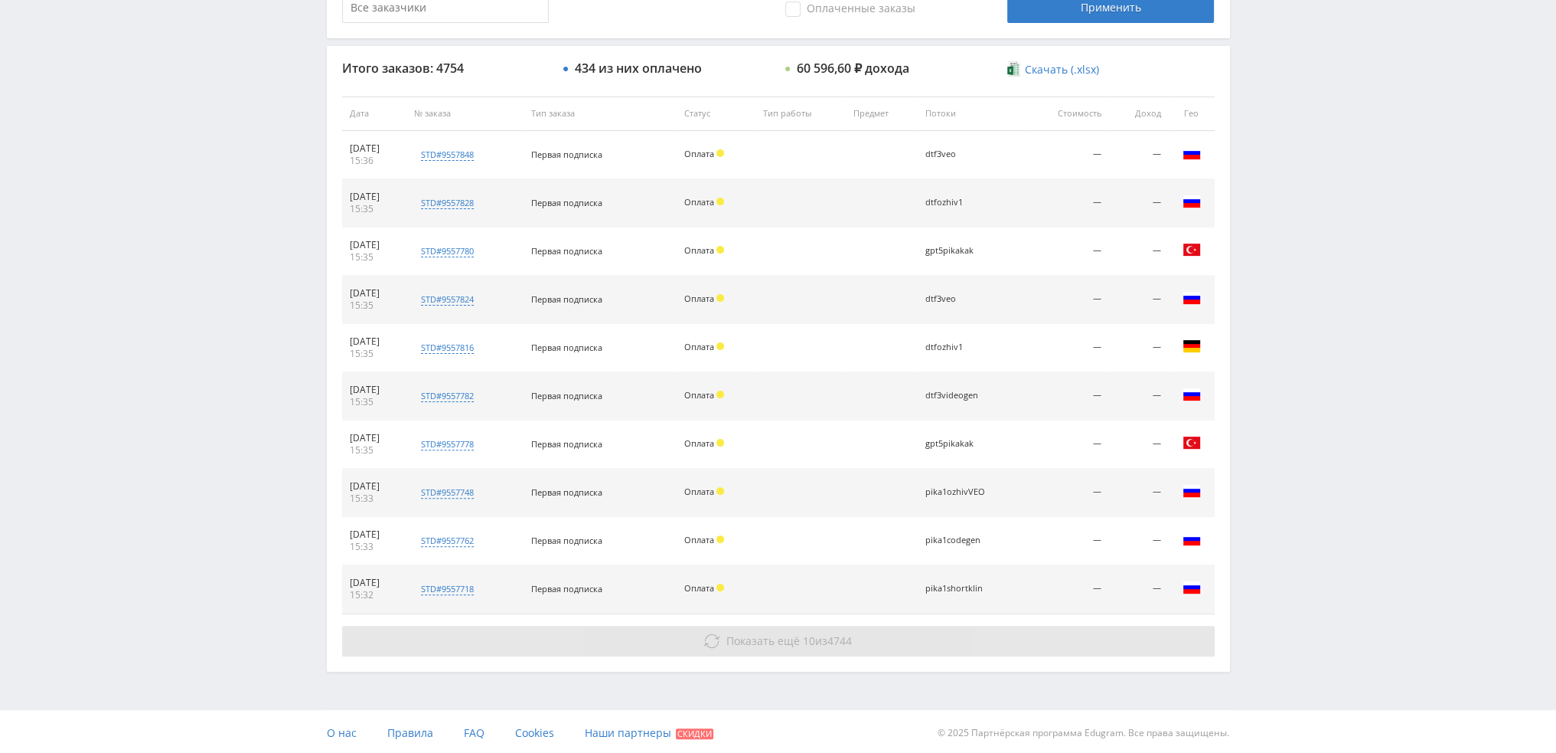
click at [808, 645] on span "10" at bounding box center [809, 640] width 12 height 15
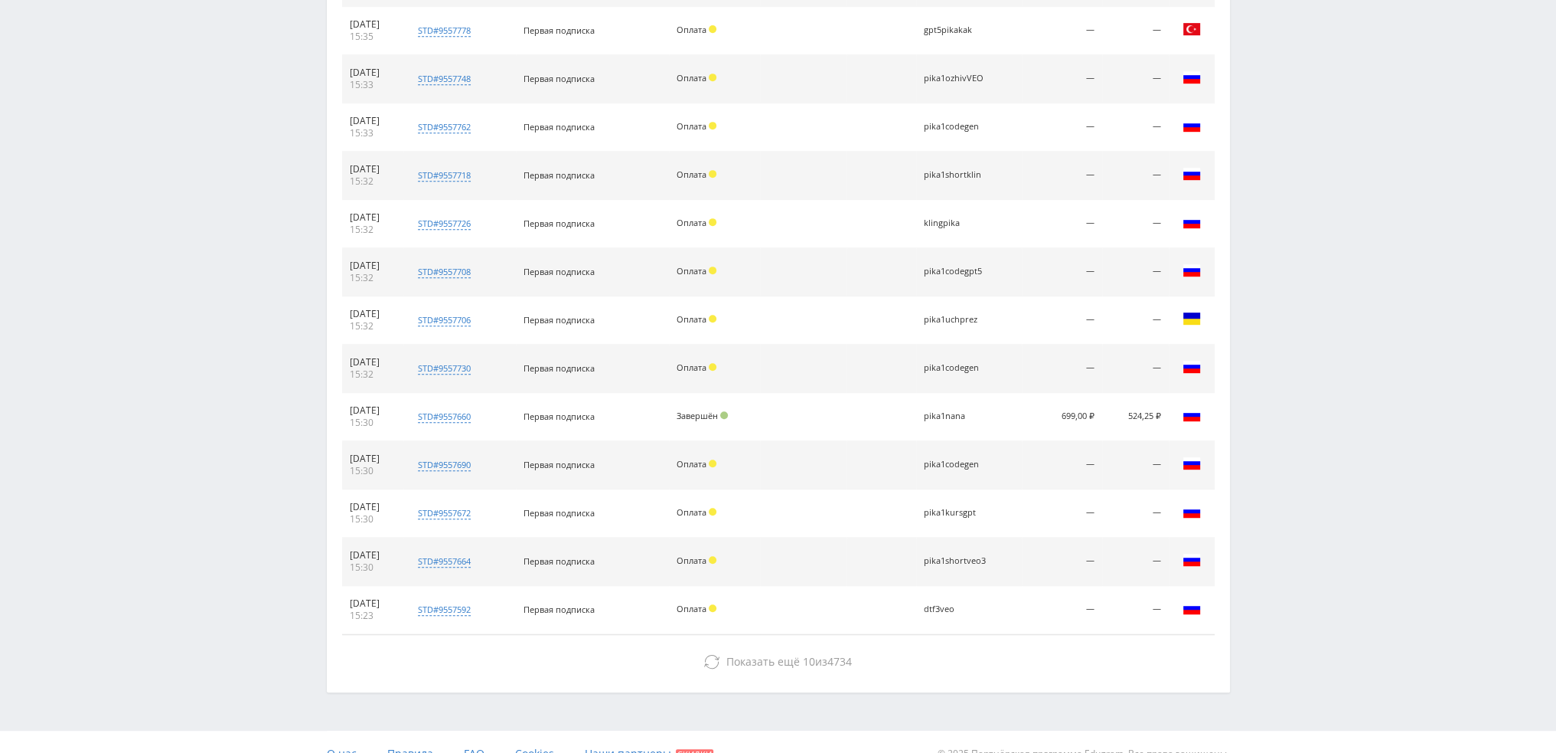
scroll to position [963, 0]
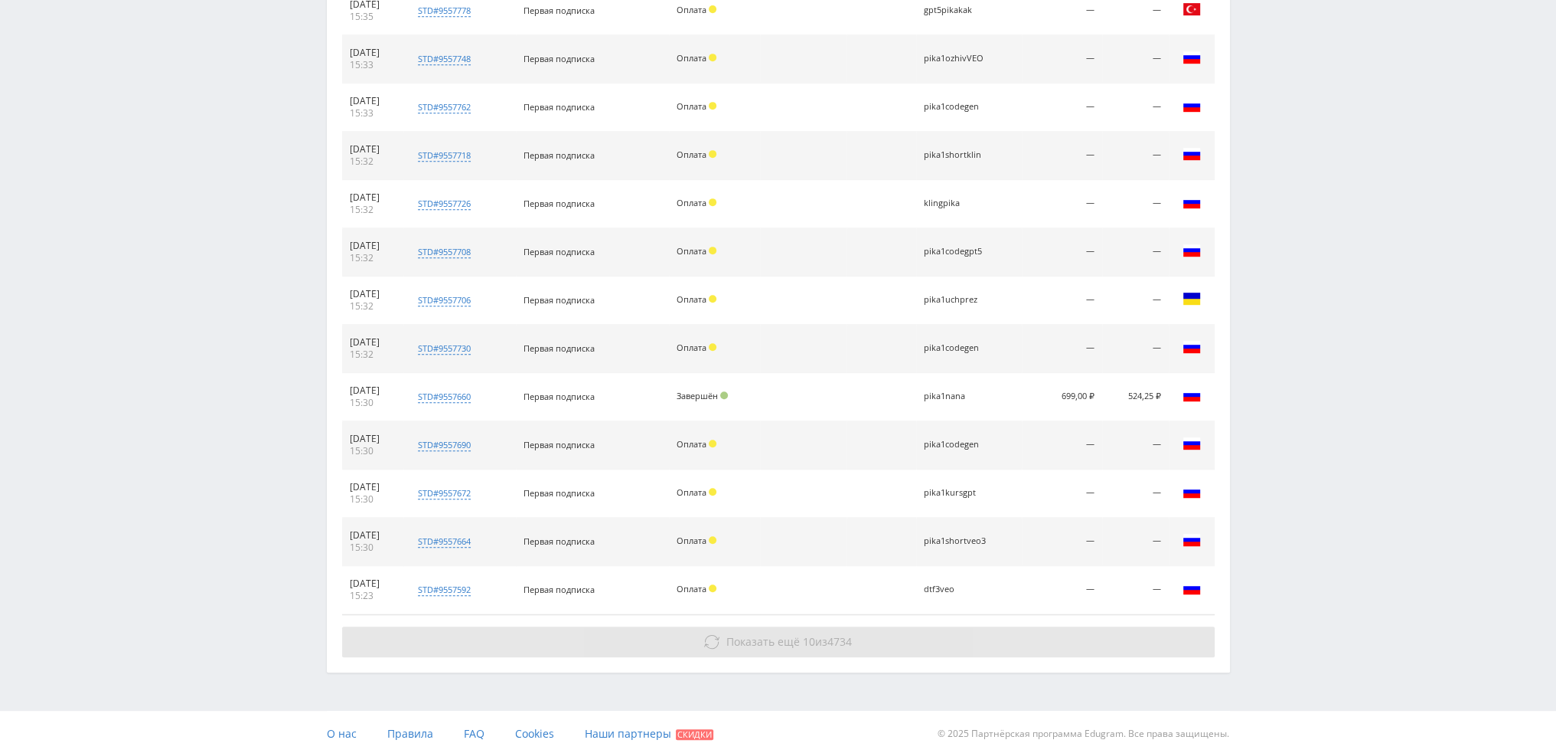
click at [801, 629] on button "Показать ещё 10 из 4734" at bounding box center [778, 641] width 873 height 31
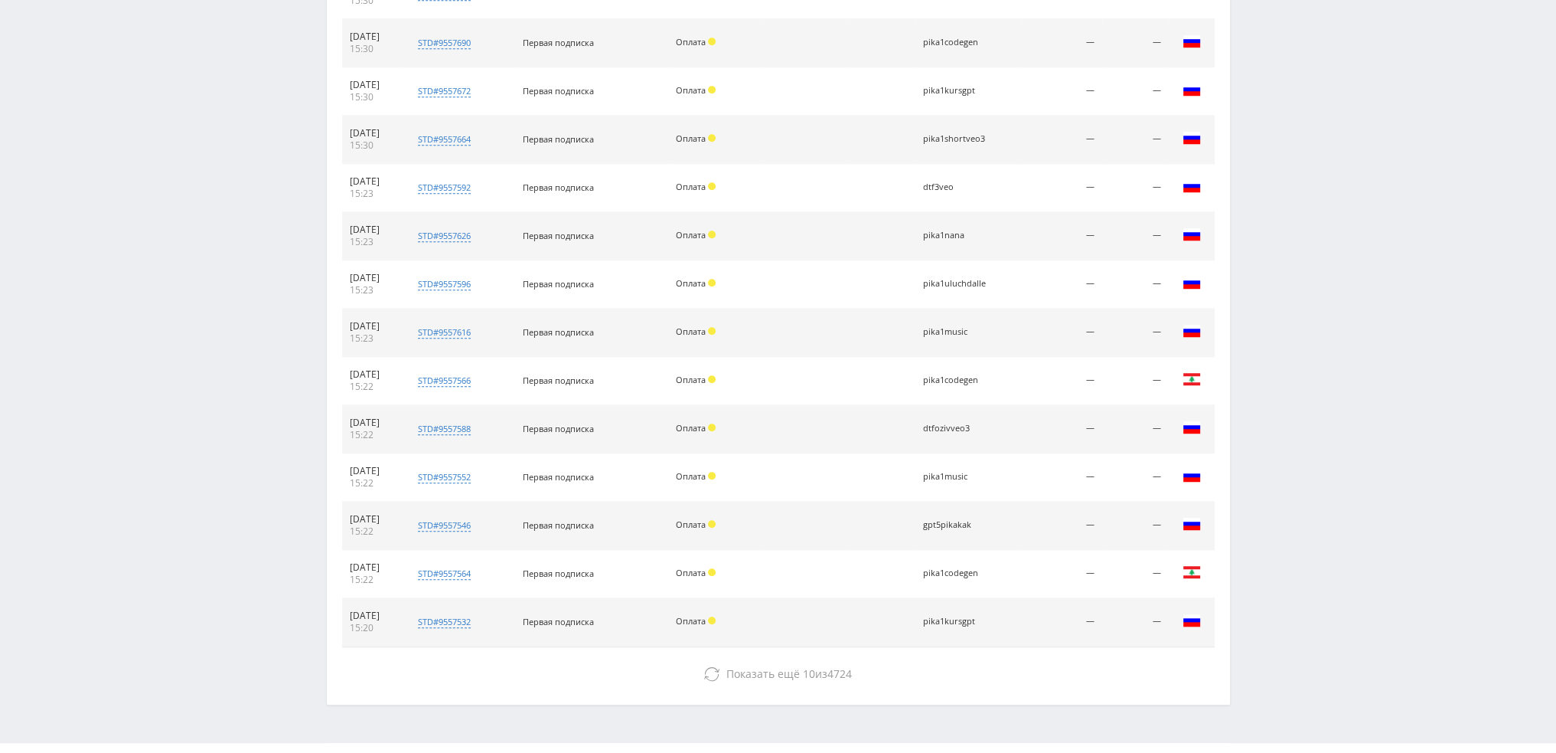
scroll to position [1396, 0]
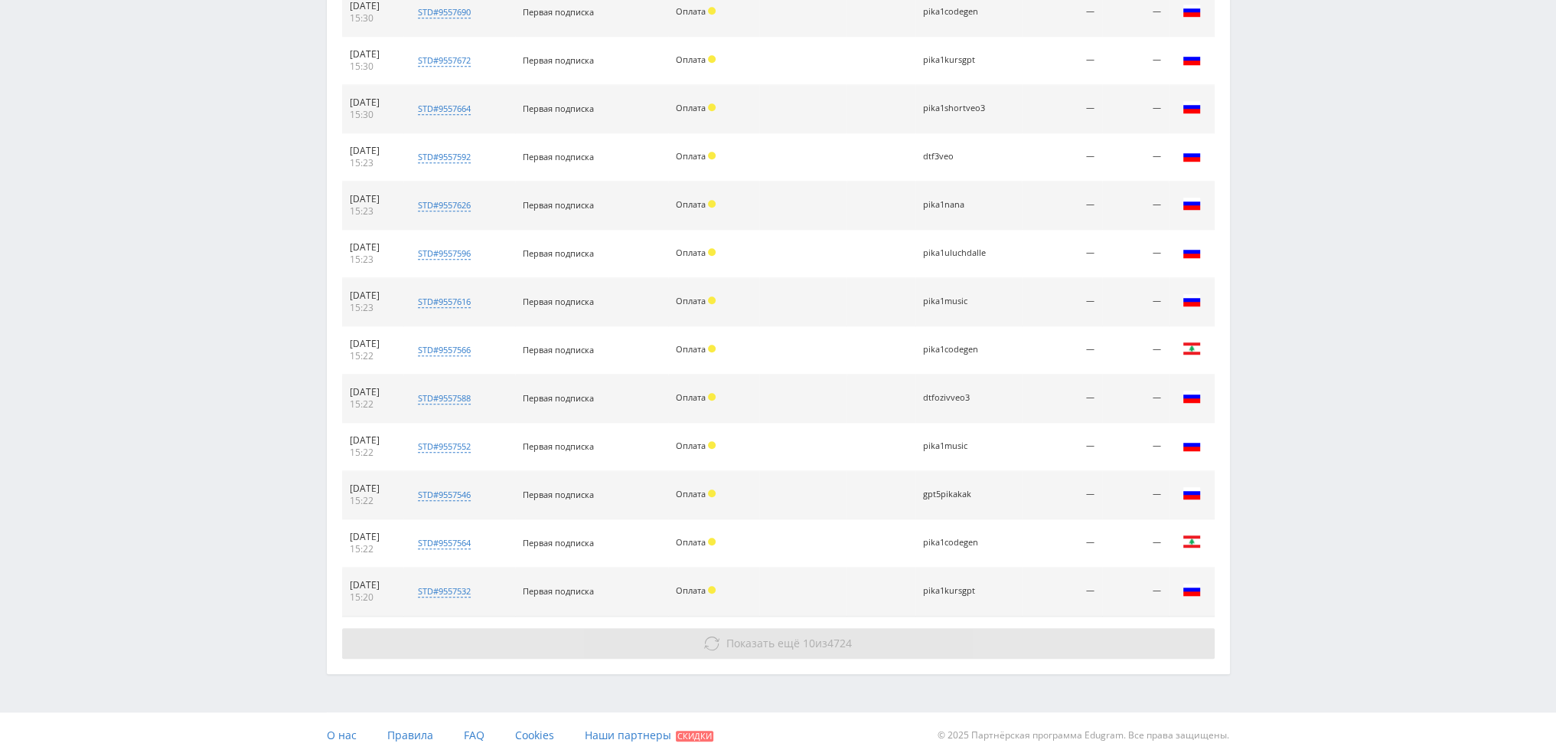
click at [781, 628] on div "Показать ещё 10 из 4724" at bounding box center [778, 643] width 873 height 31
click at [788, 639] on span "Показать ещё" at bounding box center [762, 642] width 73 height 15
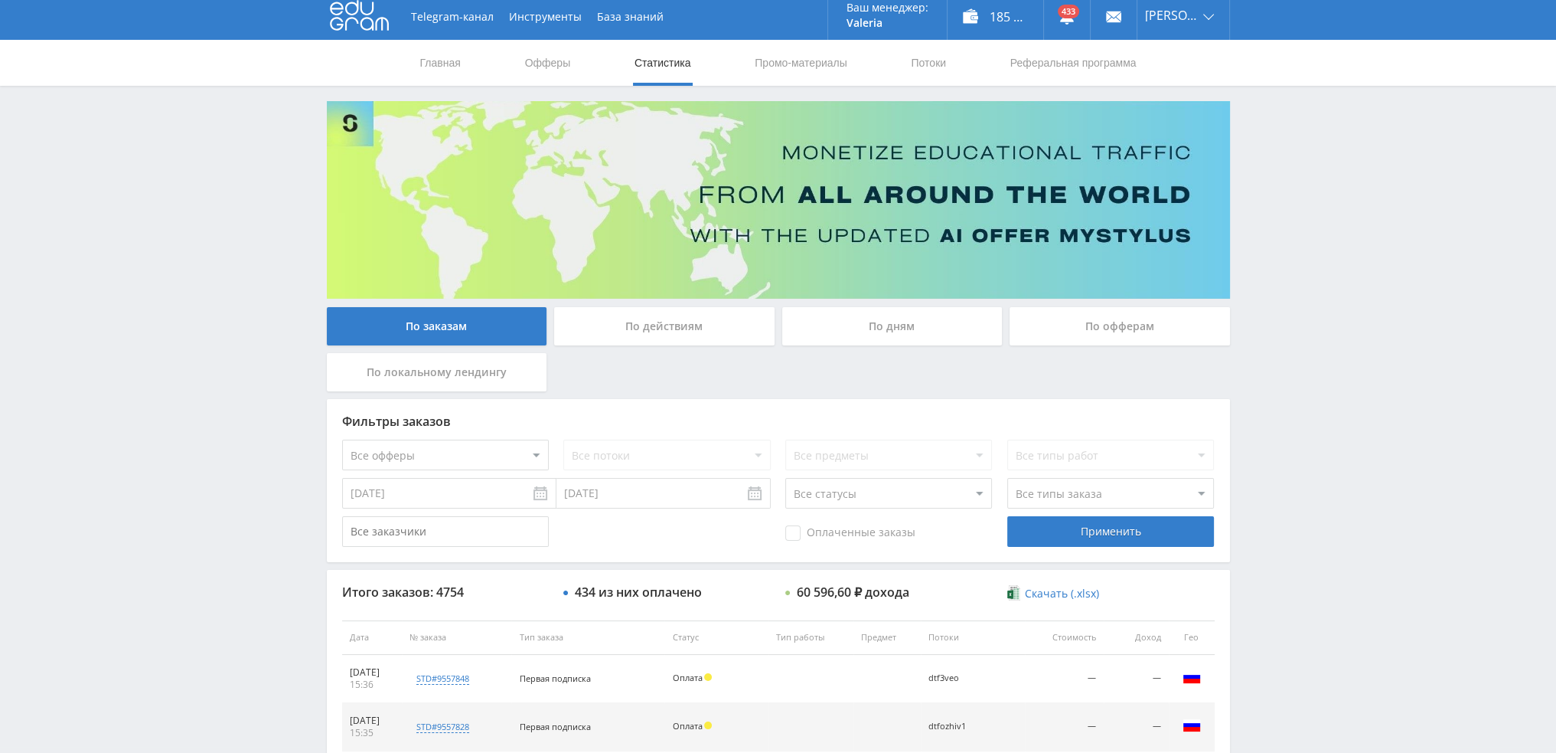
scroll to position [0, 0]
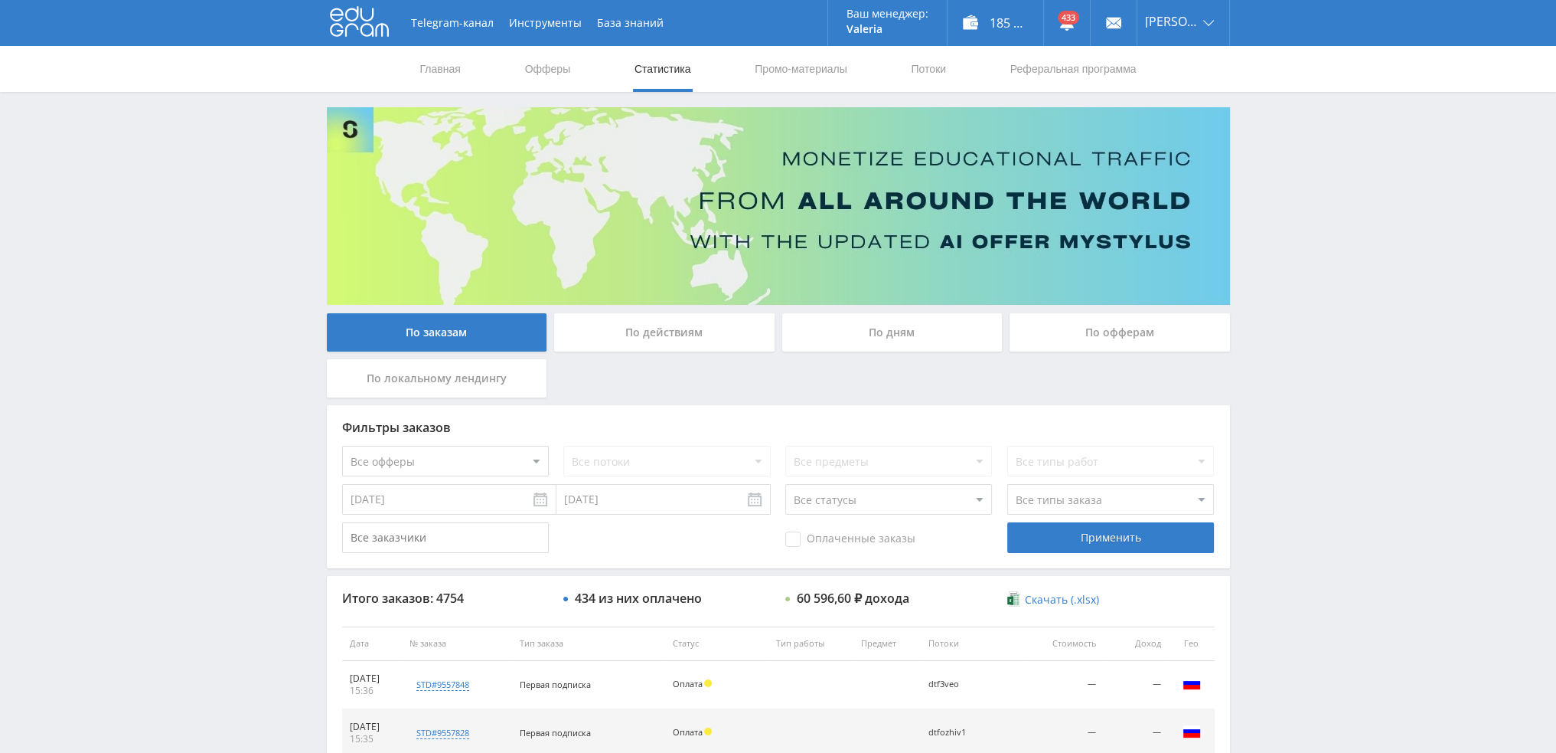
click at [879, 339] on div "По дням" at bounding box center [892, 332] width 220 height 38
click at [0, 0] on input "По дням" at bounding box center [0, 0] width 0 height 0
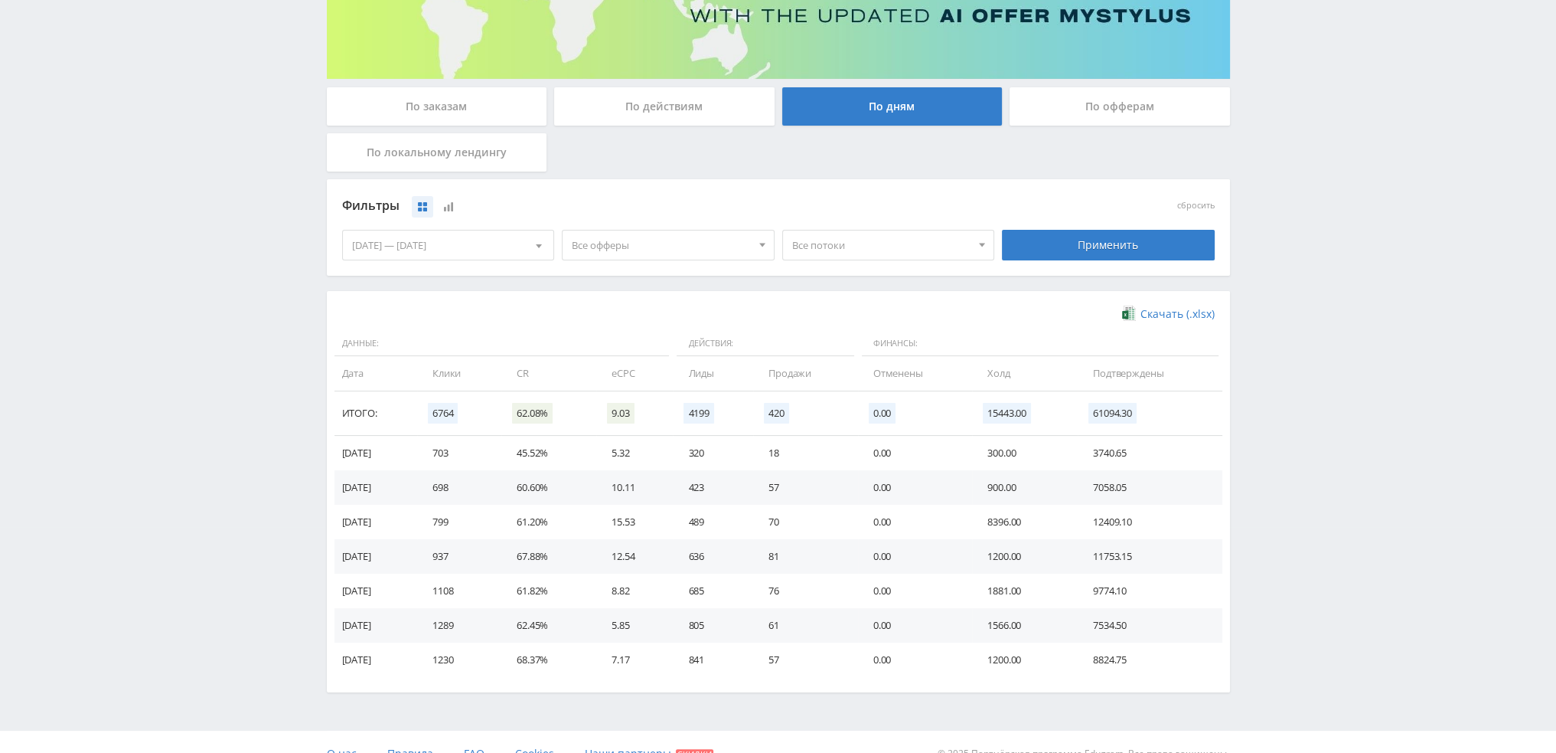
scroll to position [230, 0]
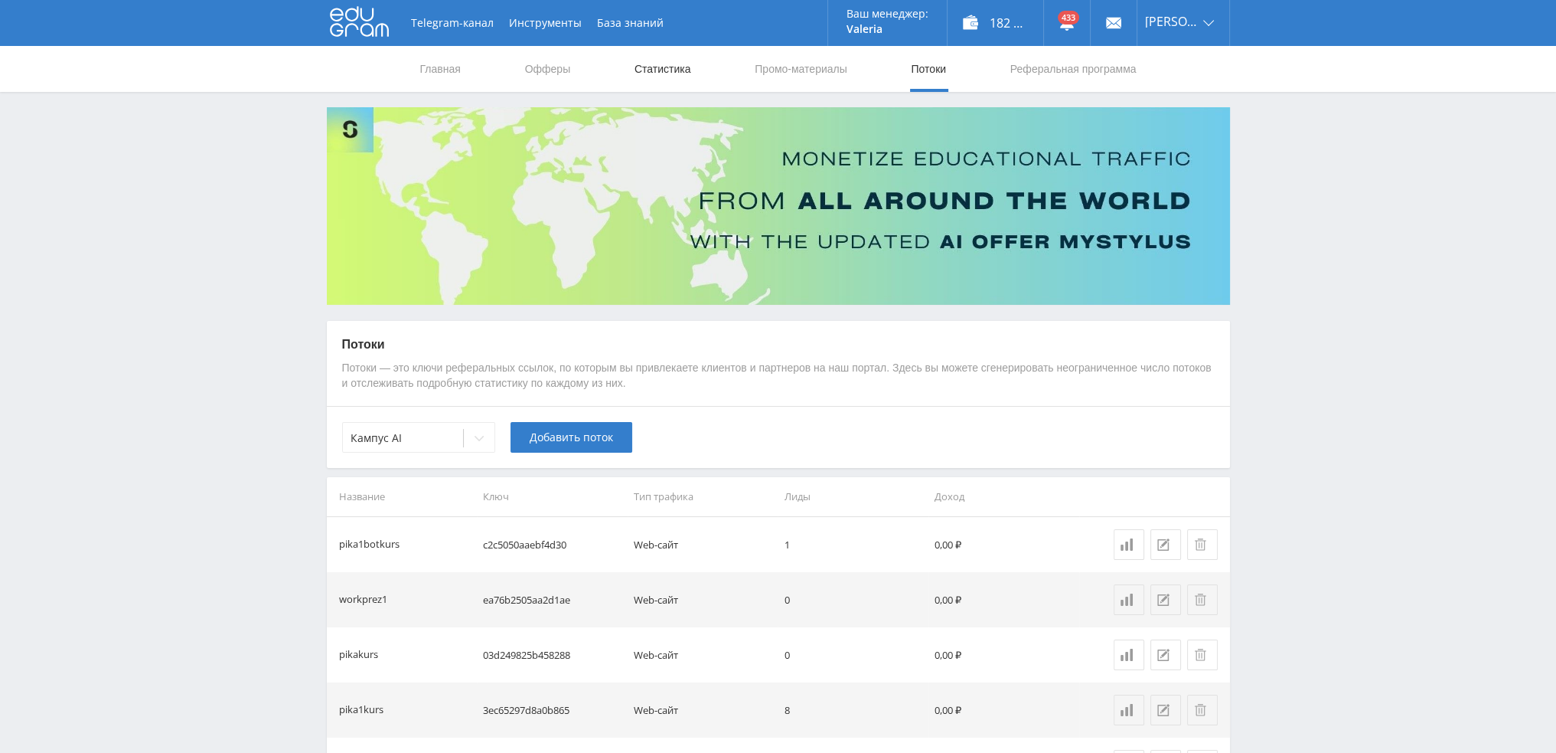
click at [655, 61] on link "Статистика" at bounding box center [663, 69] width 60 height 46
